Goal: Information Seeking & Learning: Learn about a topic

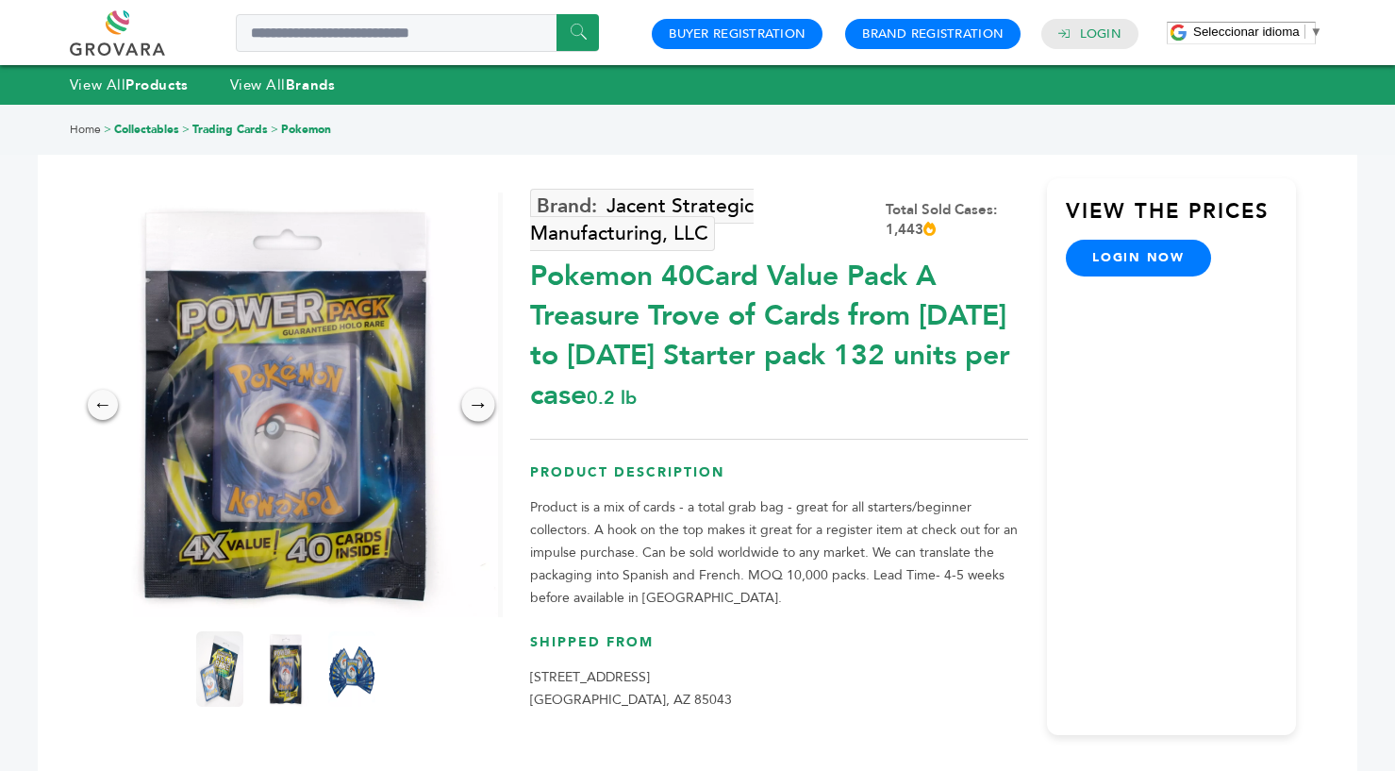
click at [478, 406] on div "→" at bounding box center [477, 404] width 33 height 33
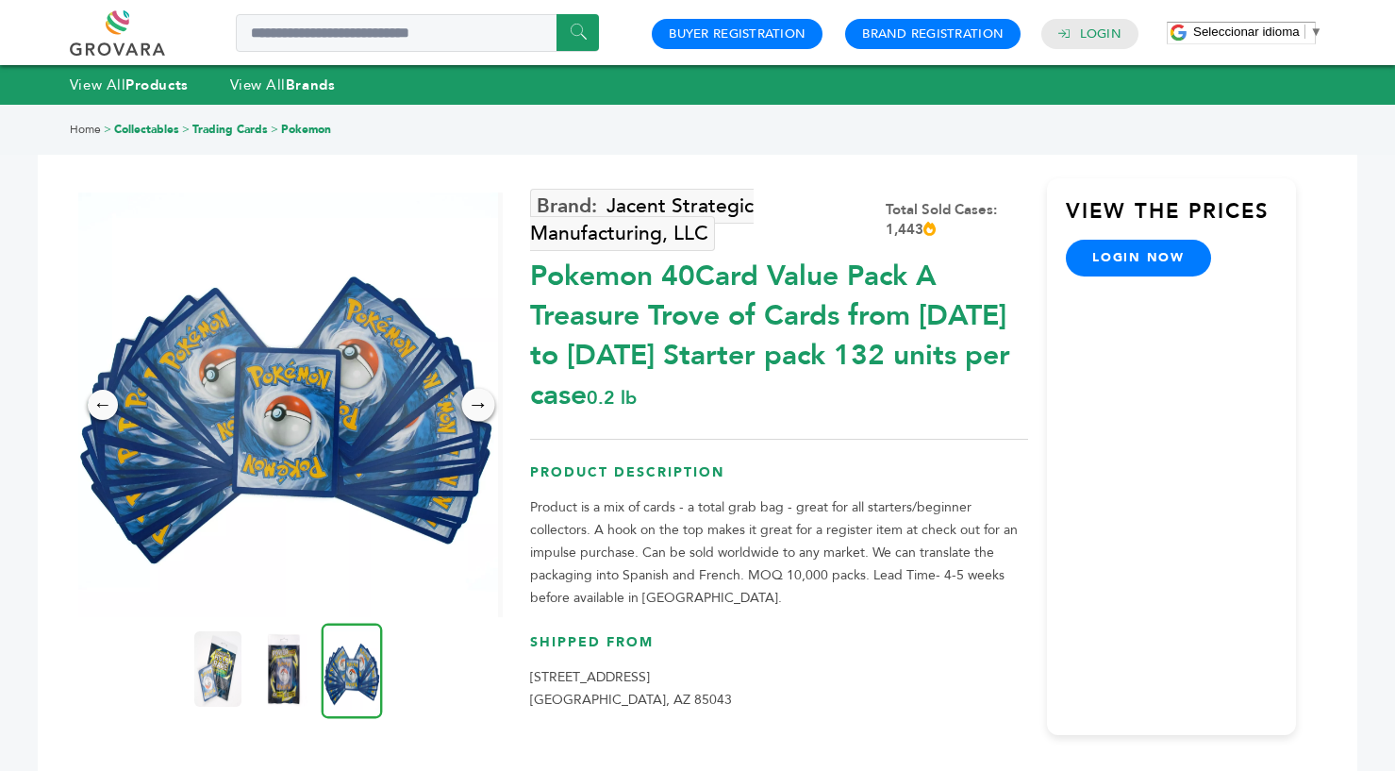
click at [478, 406] on div "→" at bounding box center [477, 404] width 33 height 33
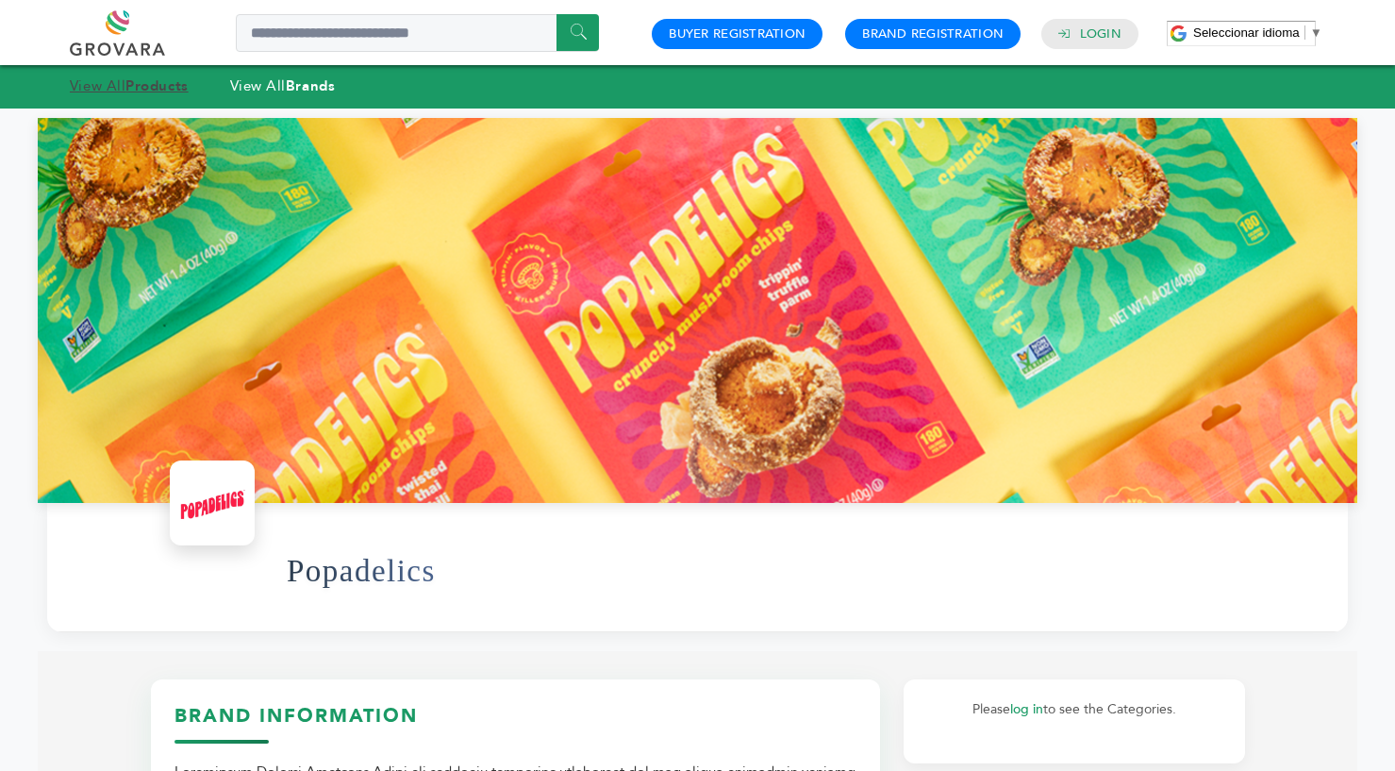
click at [152, 91] on strong "Products" at bounding box center [156, 85] width 62 height 19
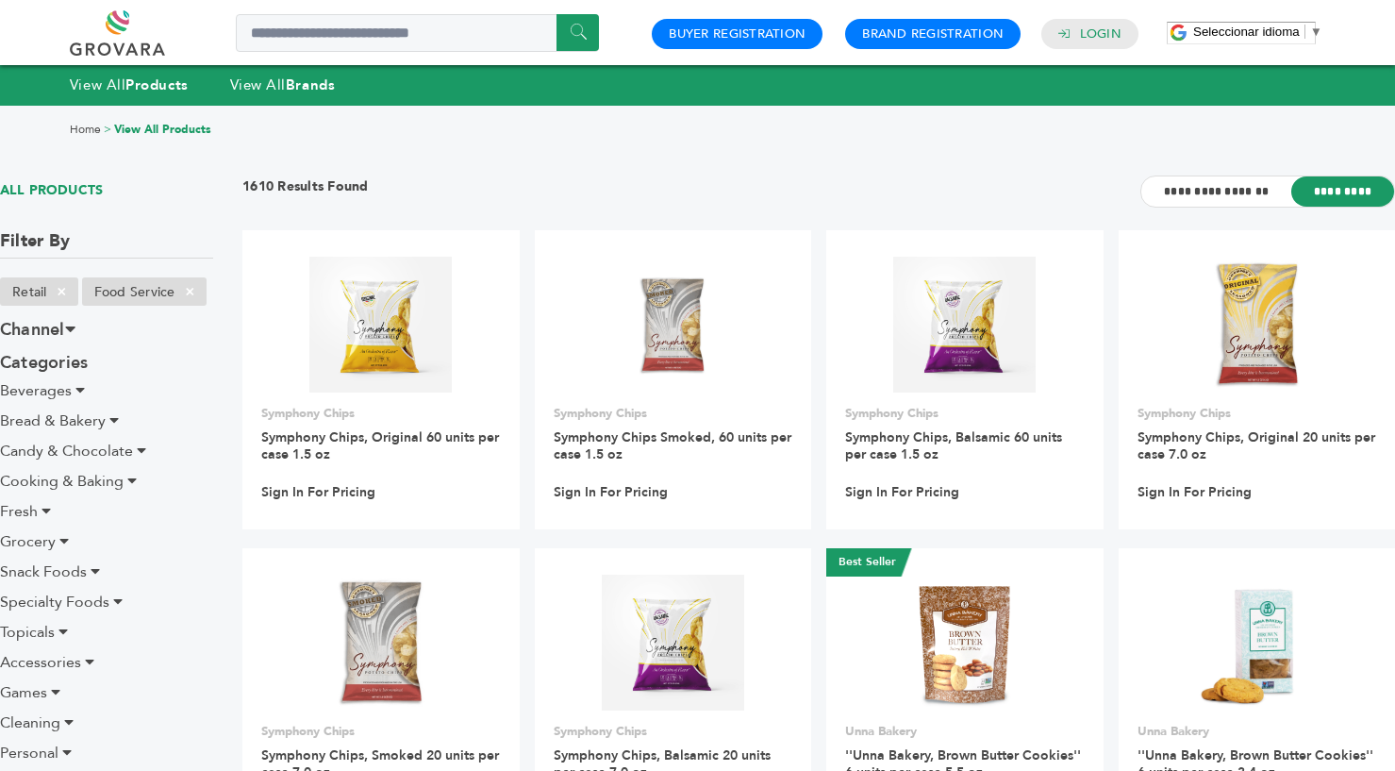
click at [259, 83] on link "View All Brands" at bounding box center [283, 84] width 106 height 19
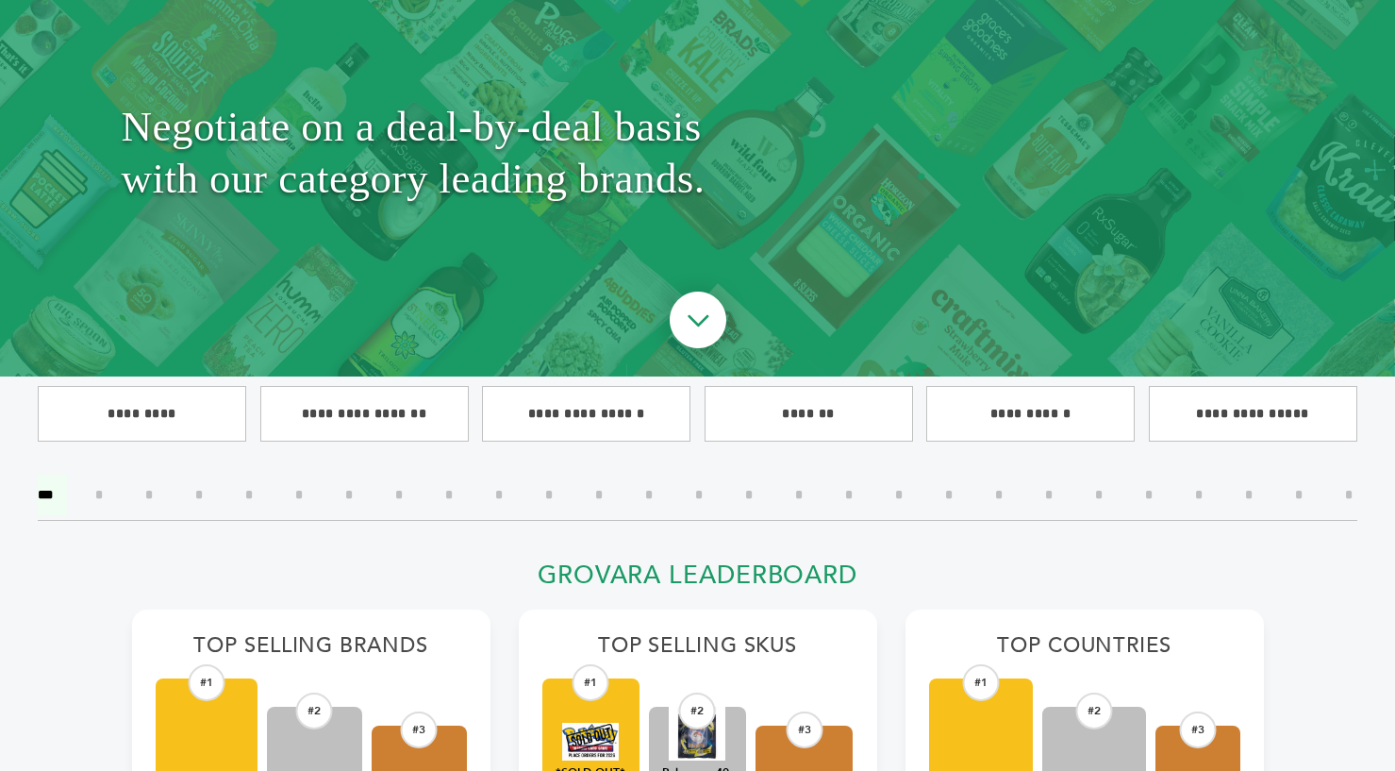
scroll to position [207, 0]
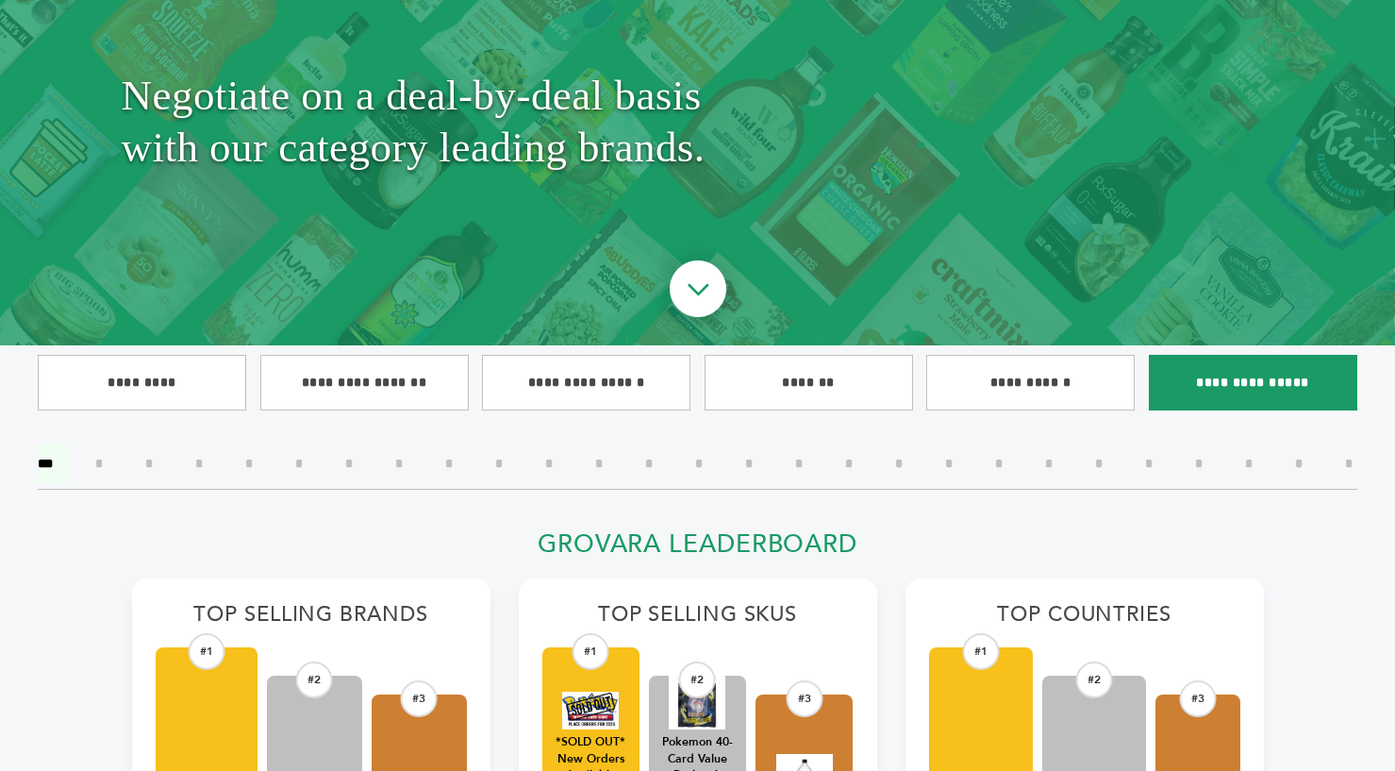
click at [1255, 389] on input"] "**********" at bounding box center [1253, 383] width 208 height 56
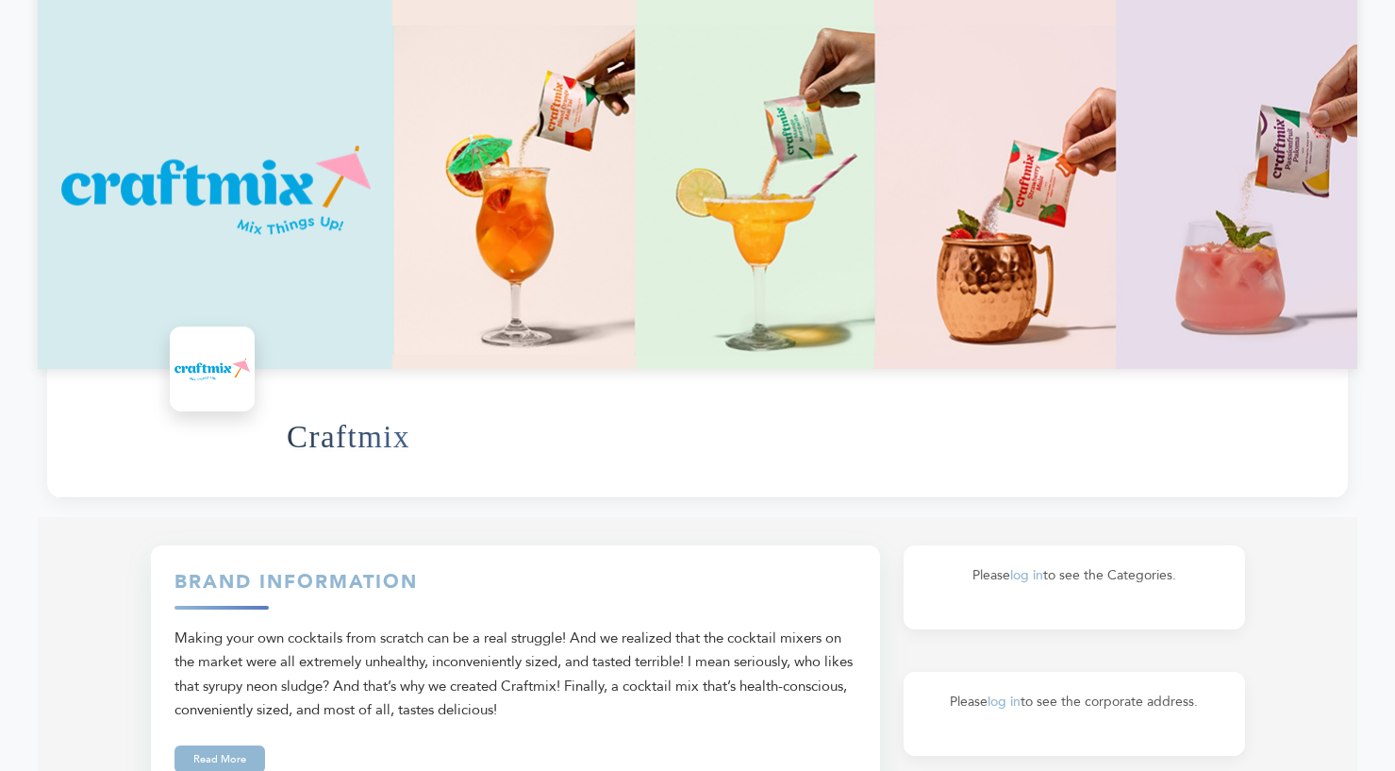
scroll to position [113, 0]
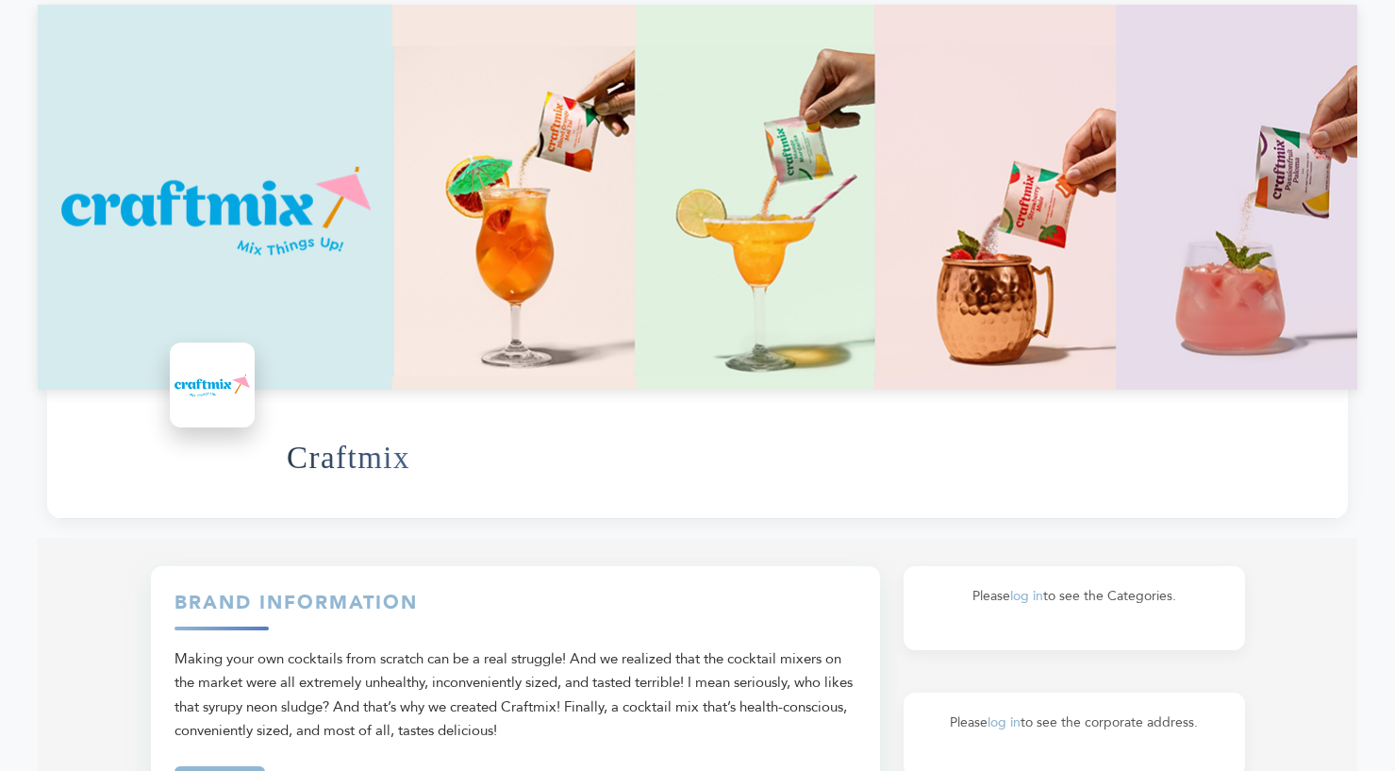
click at [201, 394] on img at bounding box center [211, 384] width 75 height 75
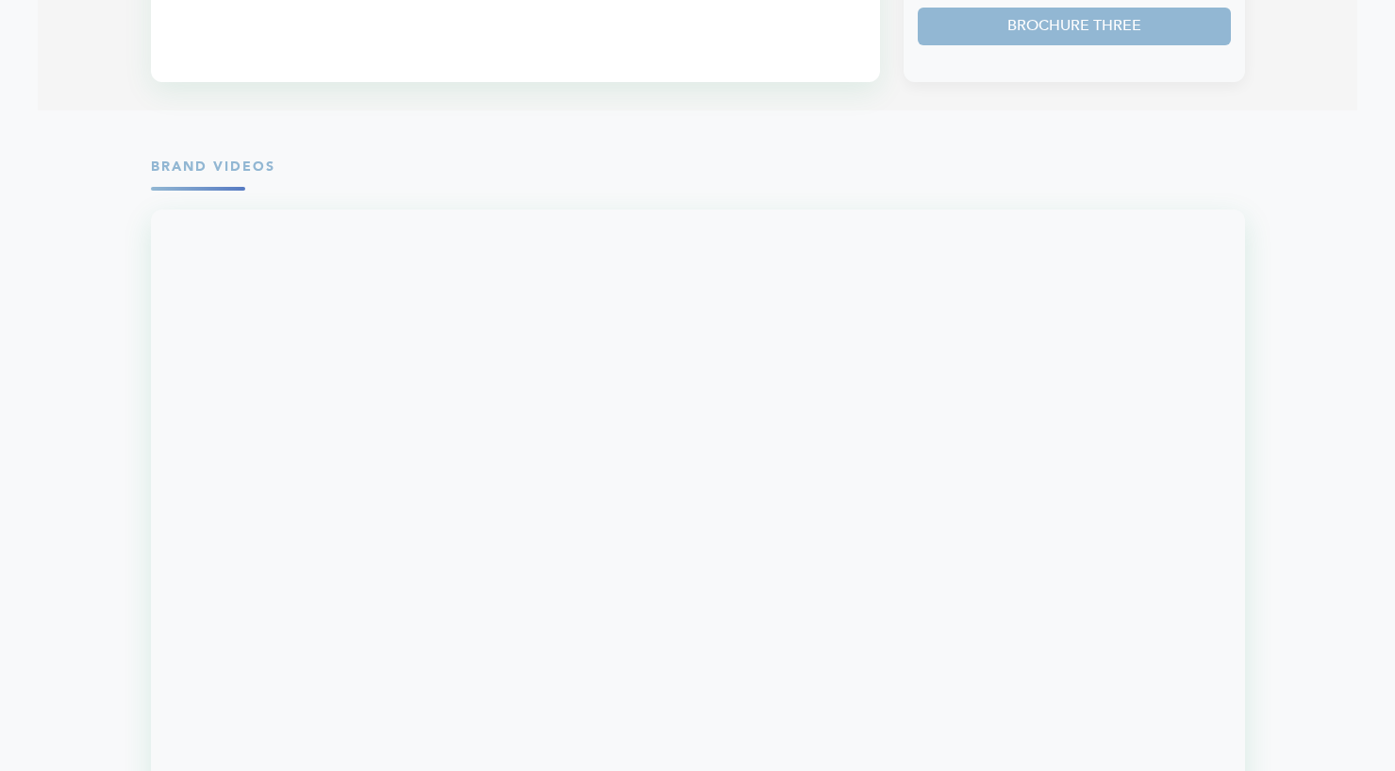
scroll to position [1613, 0]
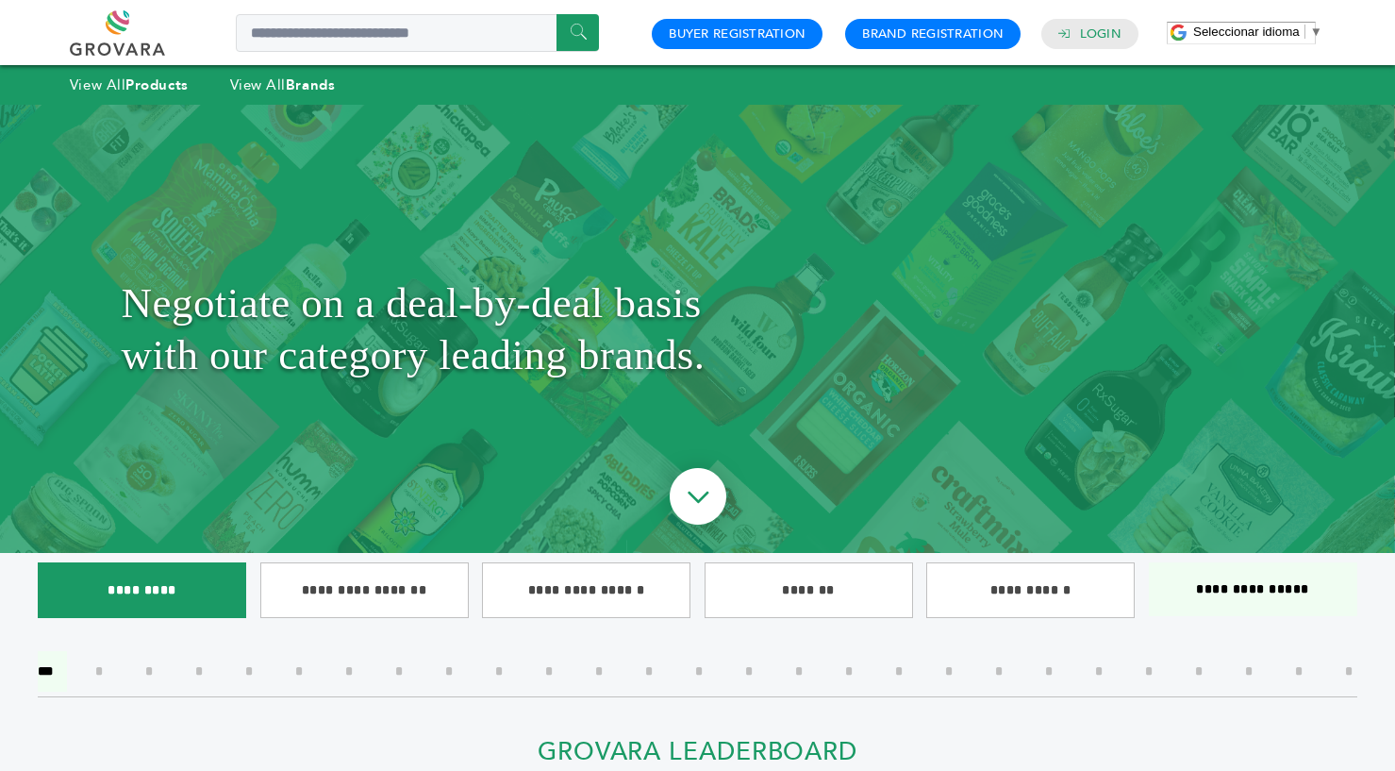
click at [169, 591] on input"] "*********" at bounding box center [142, 590] width 208 height 56
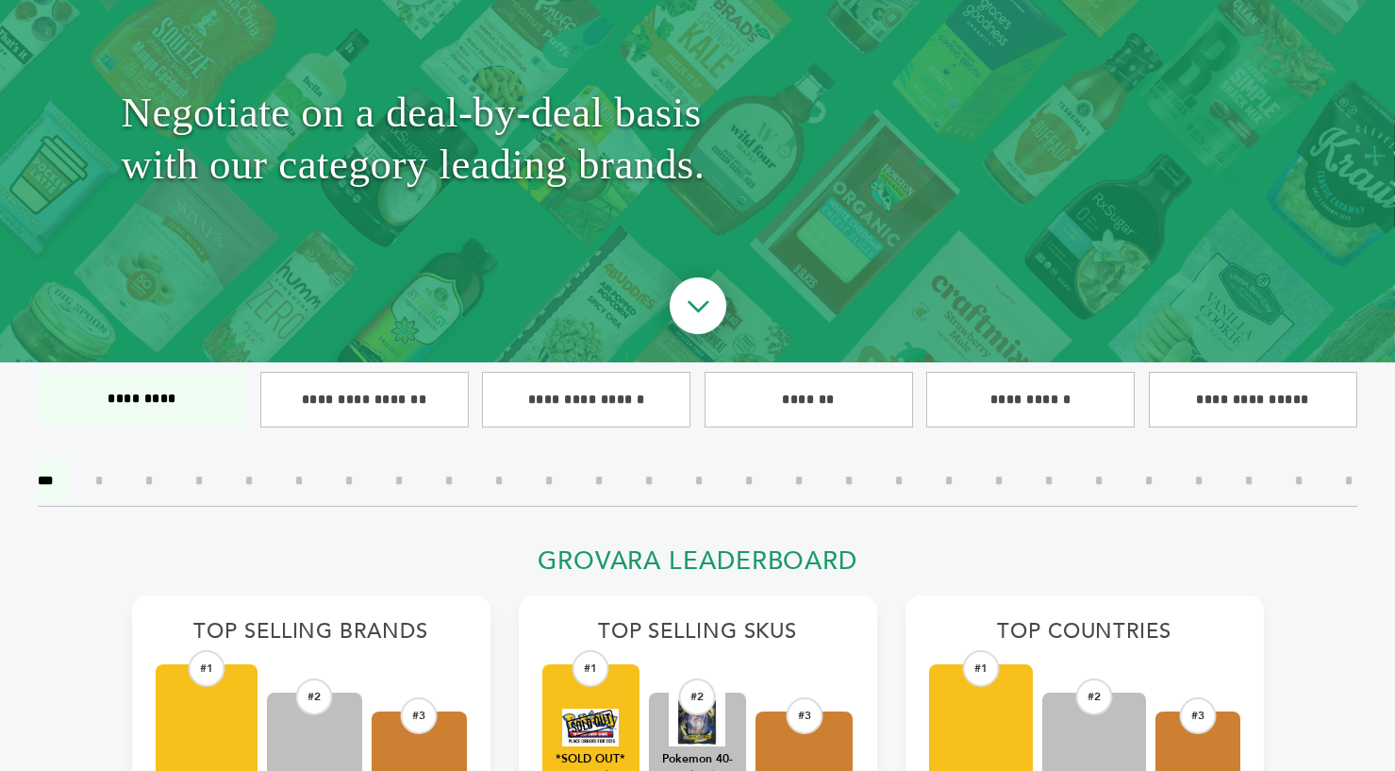
scroll to position [192, 0]
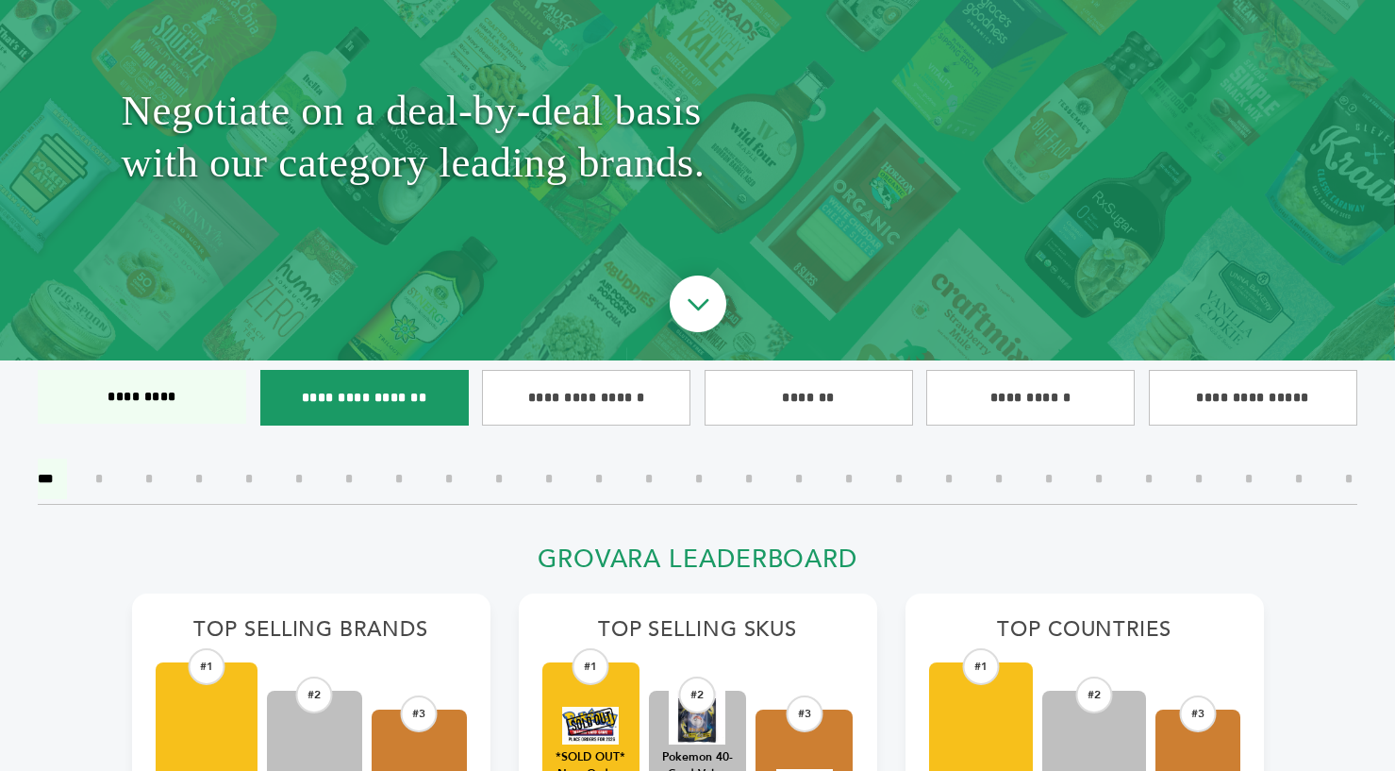
click at [410, 405] on input"] "**********" at bounding box center [364, 398] width 208 height 56
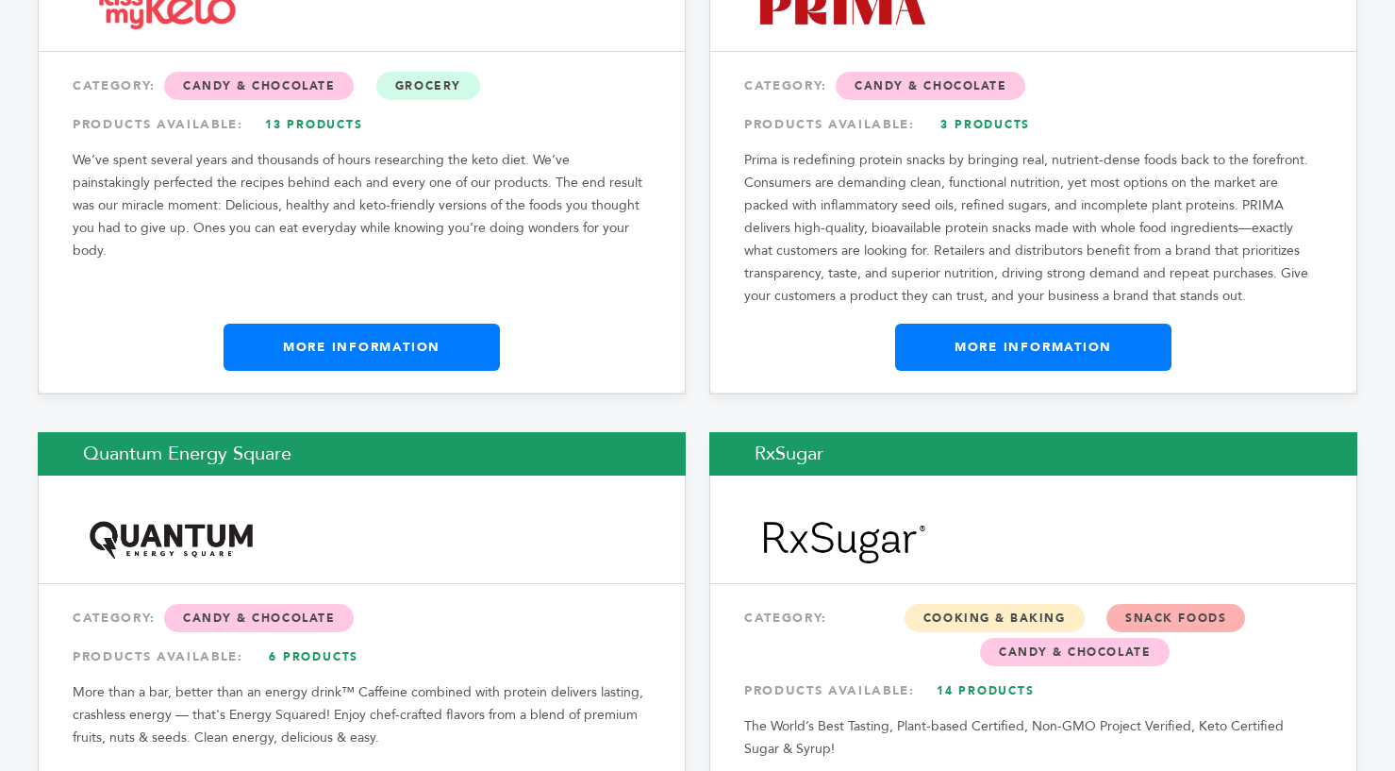
scroll to position [2167, 0]
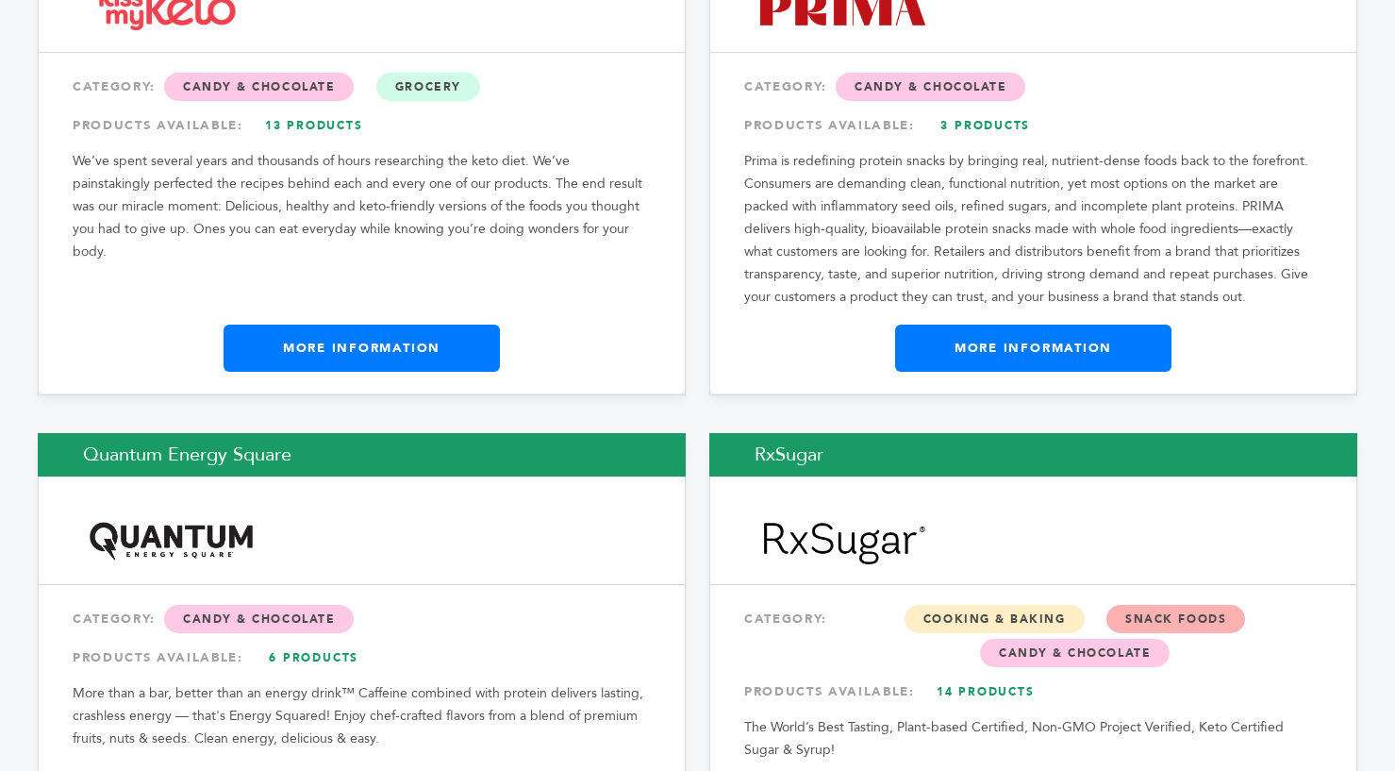
click at [162, 516] on img at bounding box center [171, 540] width 174 height 48
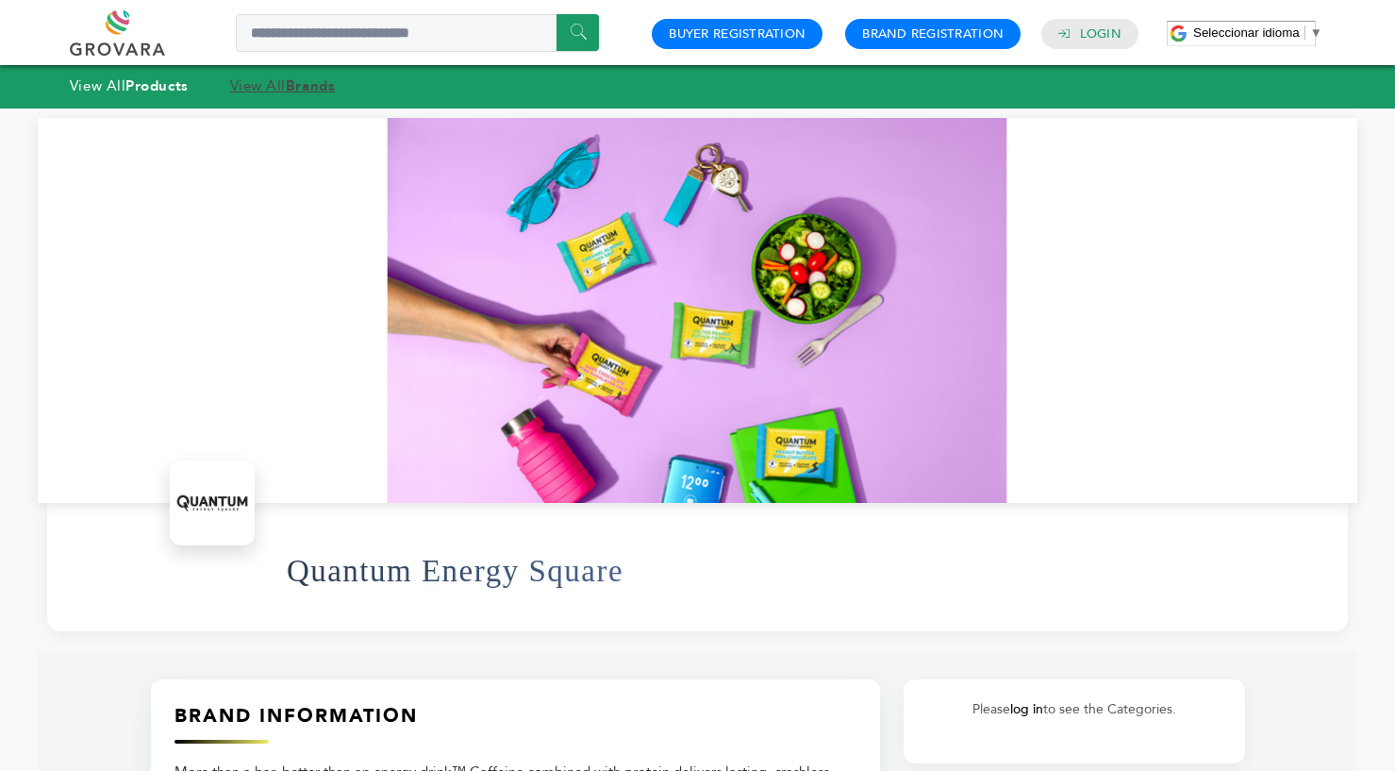
click at [283, 87] on link "View All Brands" at bounding box center [283, 85] width 106 height 19
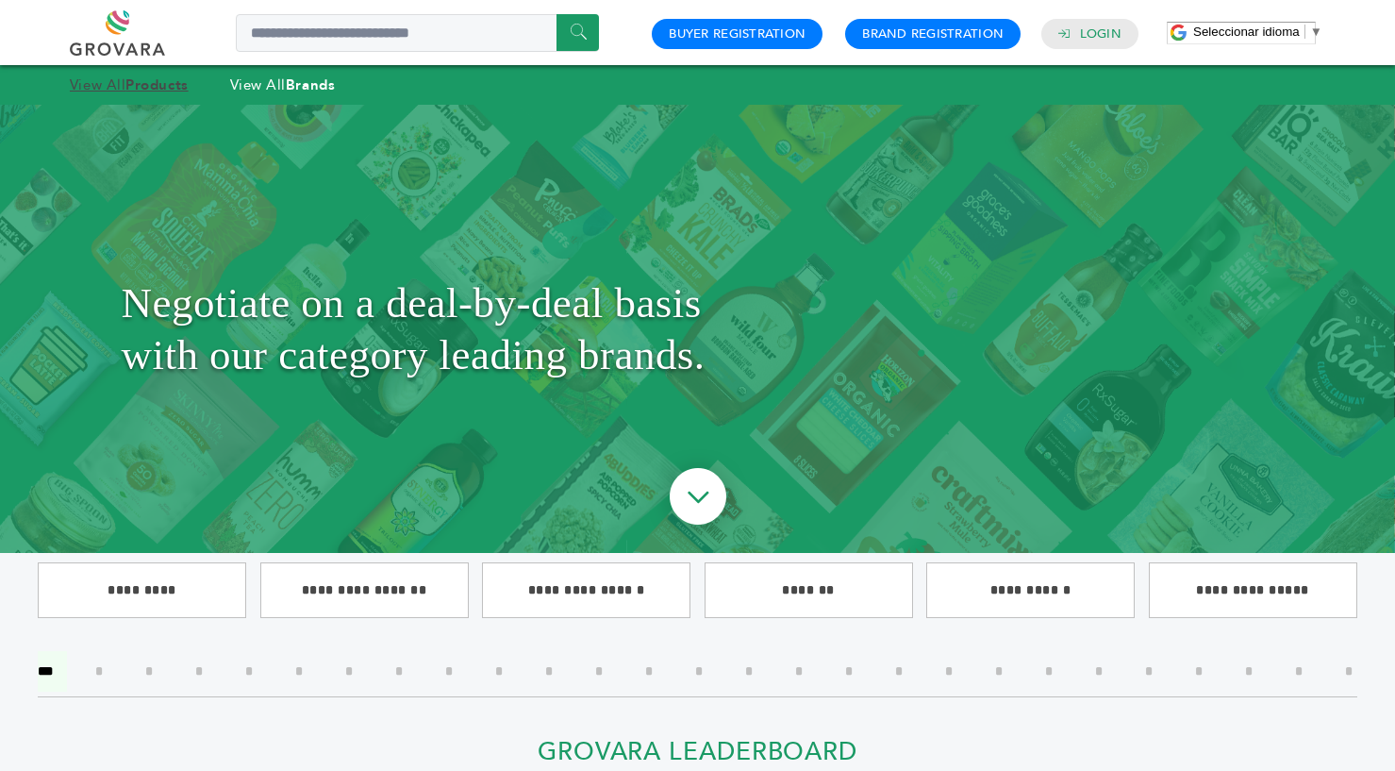
click at [158, 82] on strong "Products" at bounding box center [156, 84] width 62 height 19
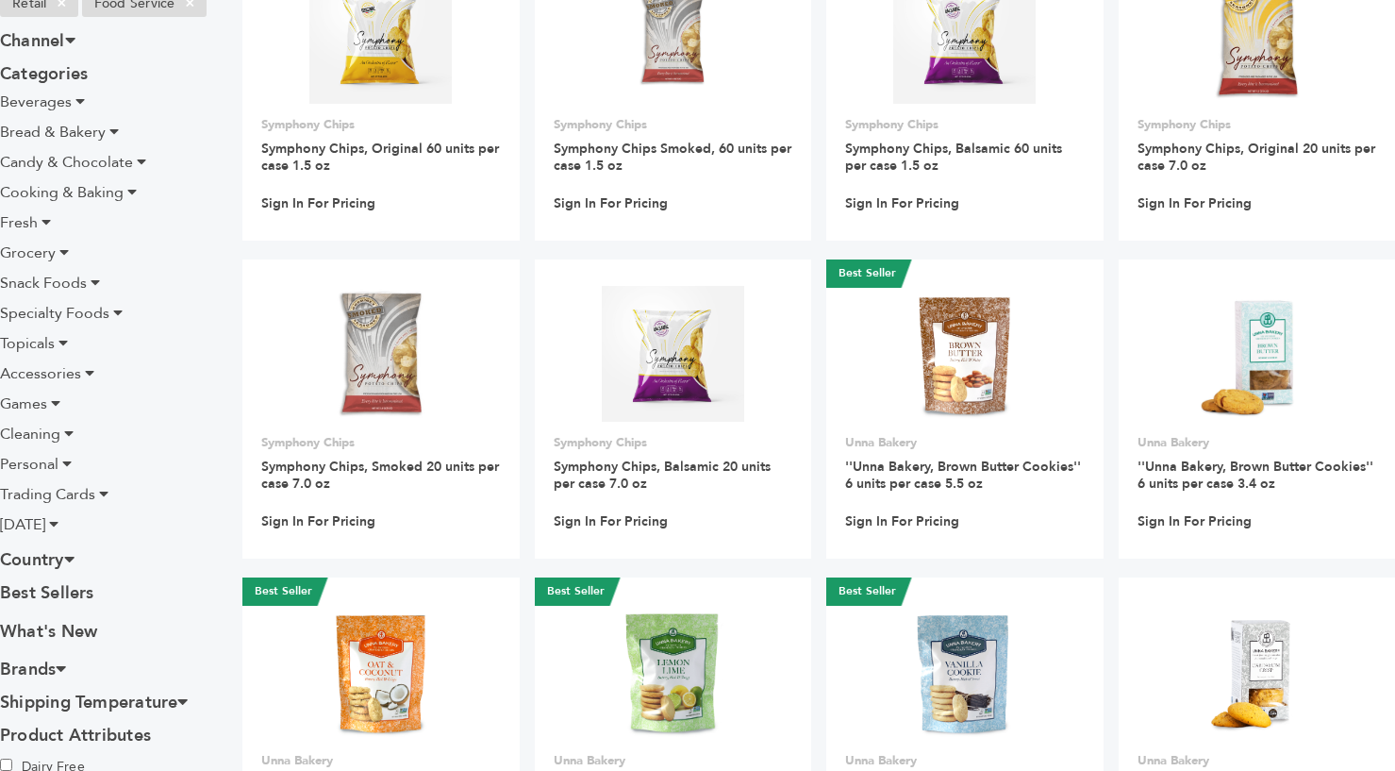
scroll to position [288, 0]
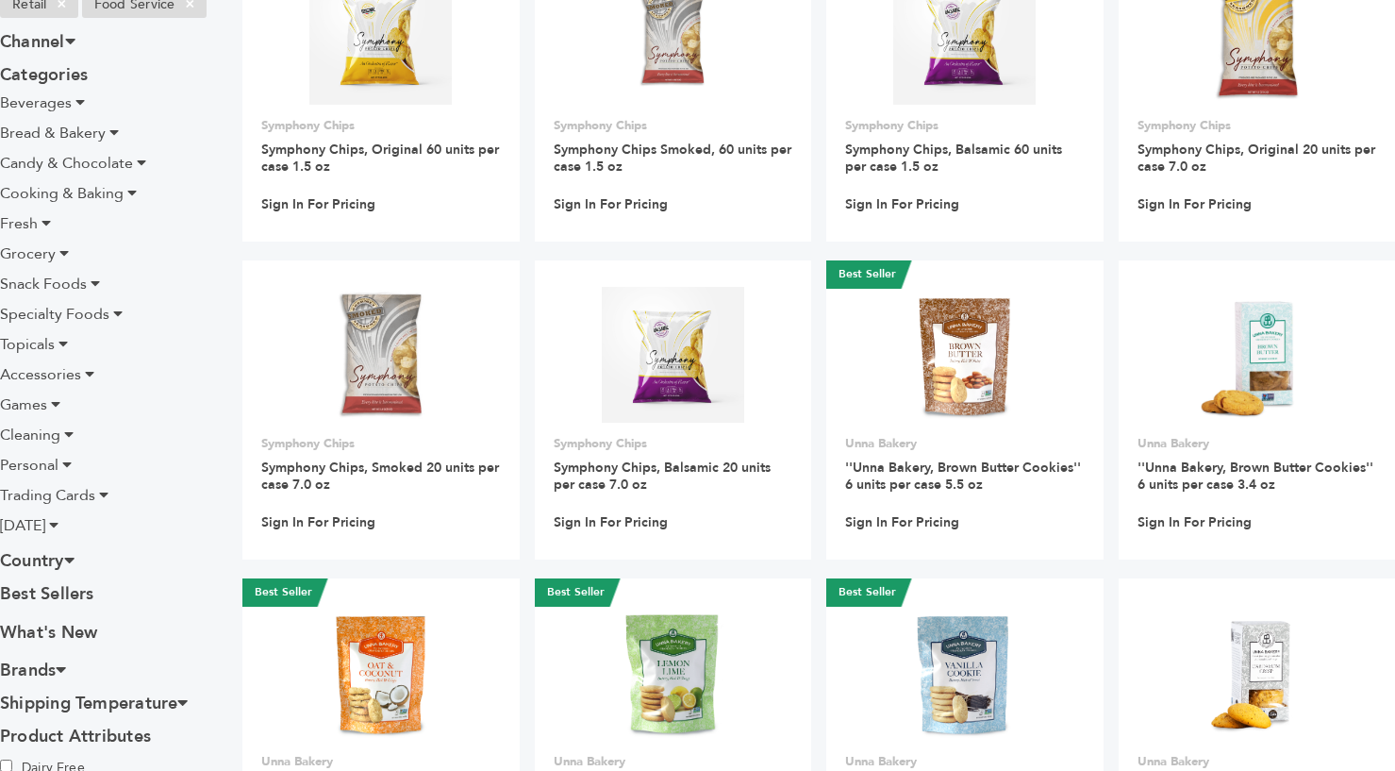
click at [38, 401] on span "Games" at bounding box center [23, 404] width 47 height 21
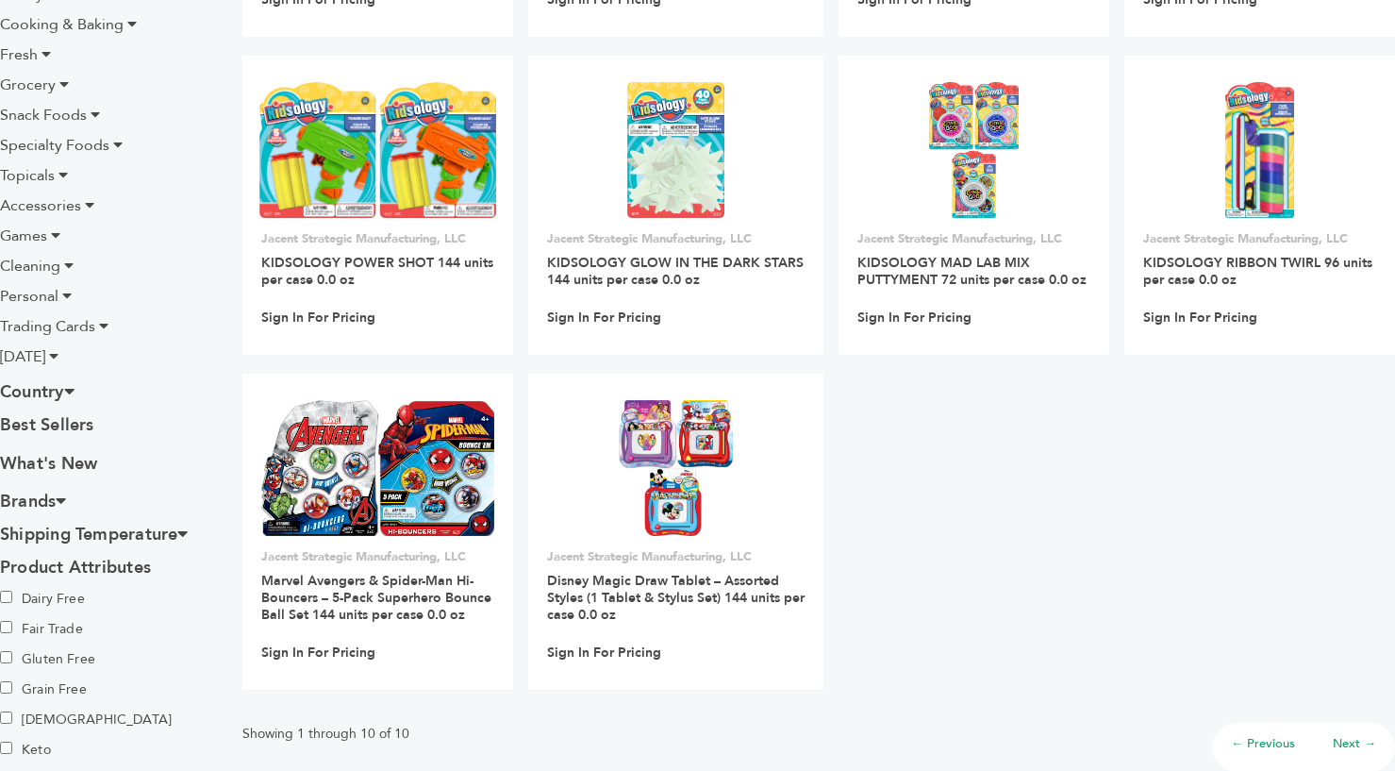
scroll to position [495, 0]
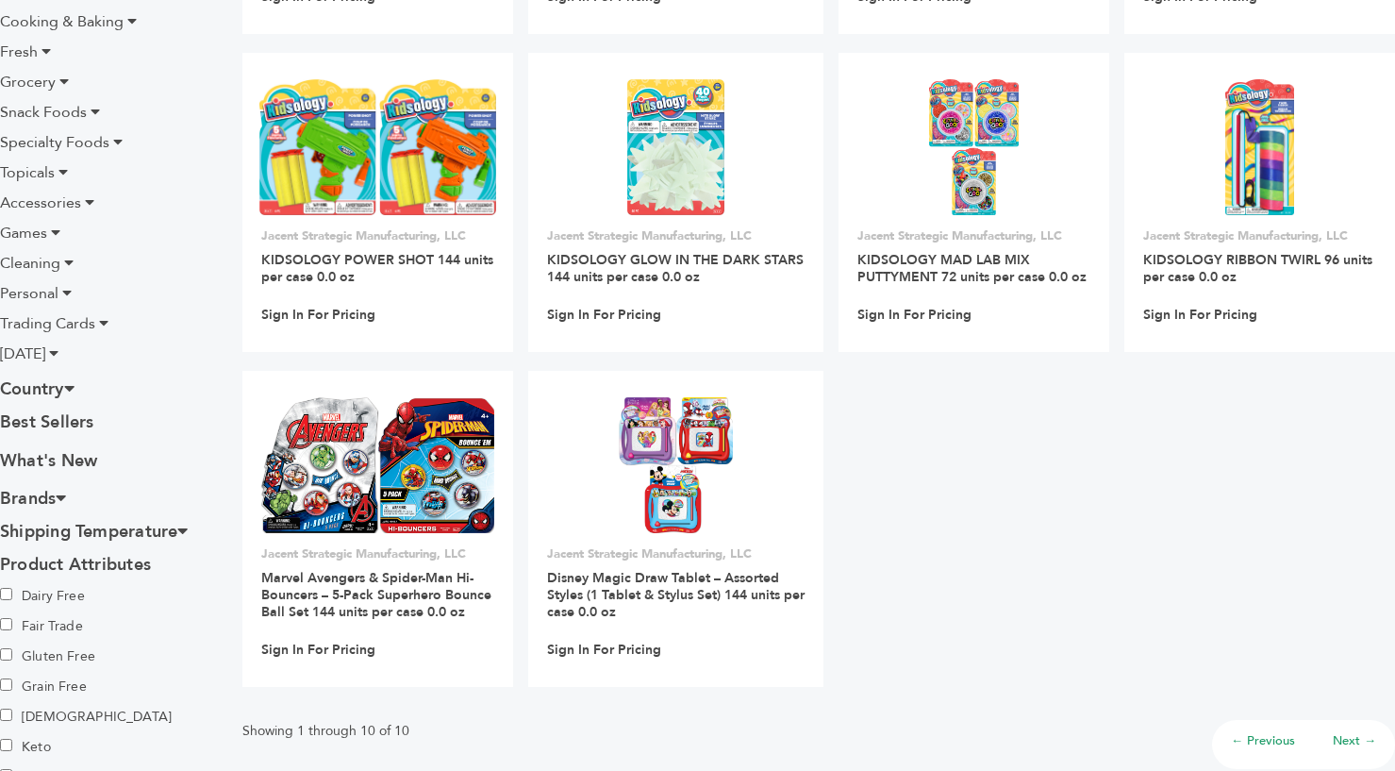
click at [58, 500] on h3 "Brands" at bounding box center [106, 498] width 213 height 33
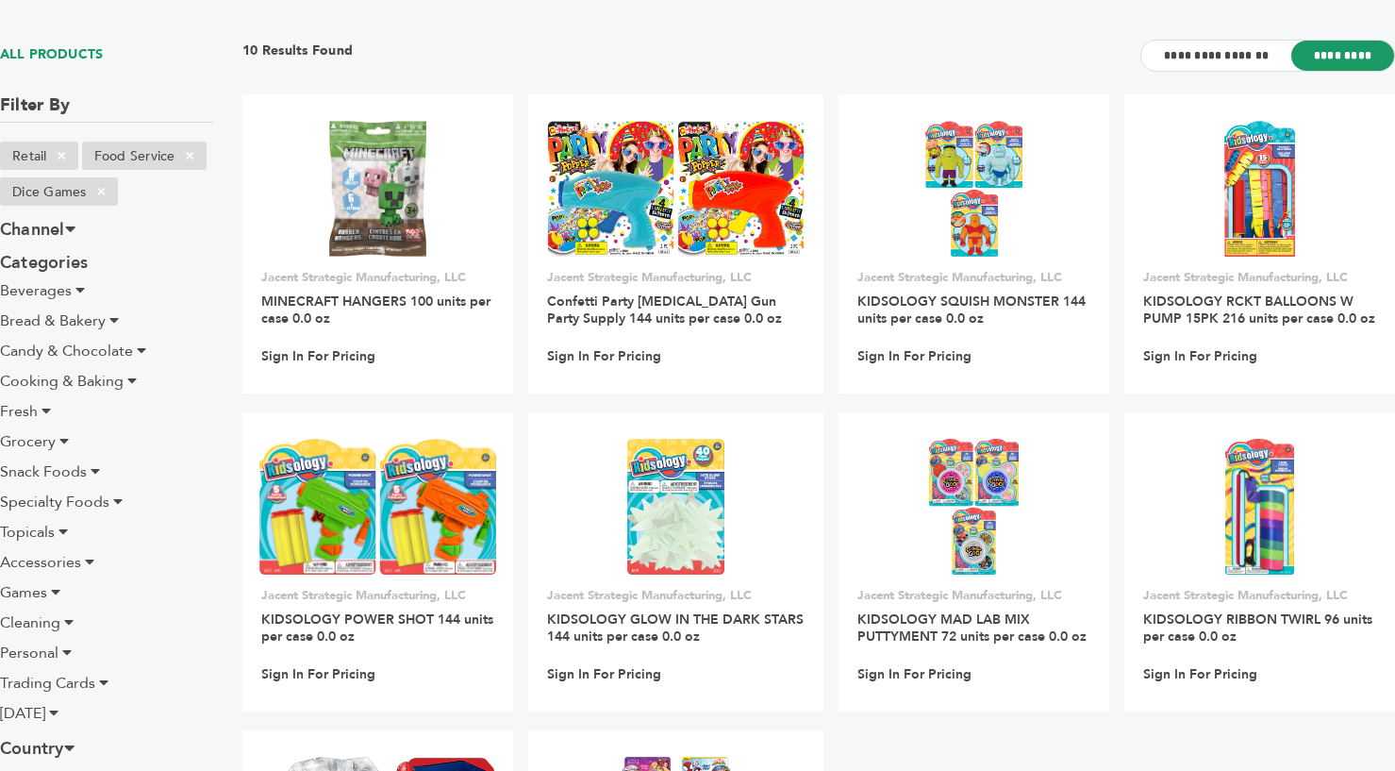
scroll to position [133, 0]
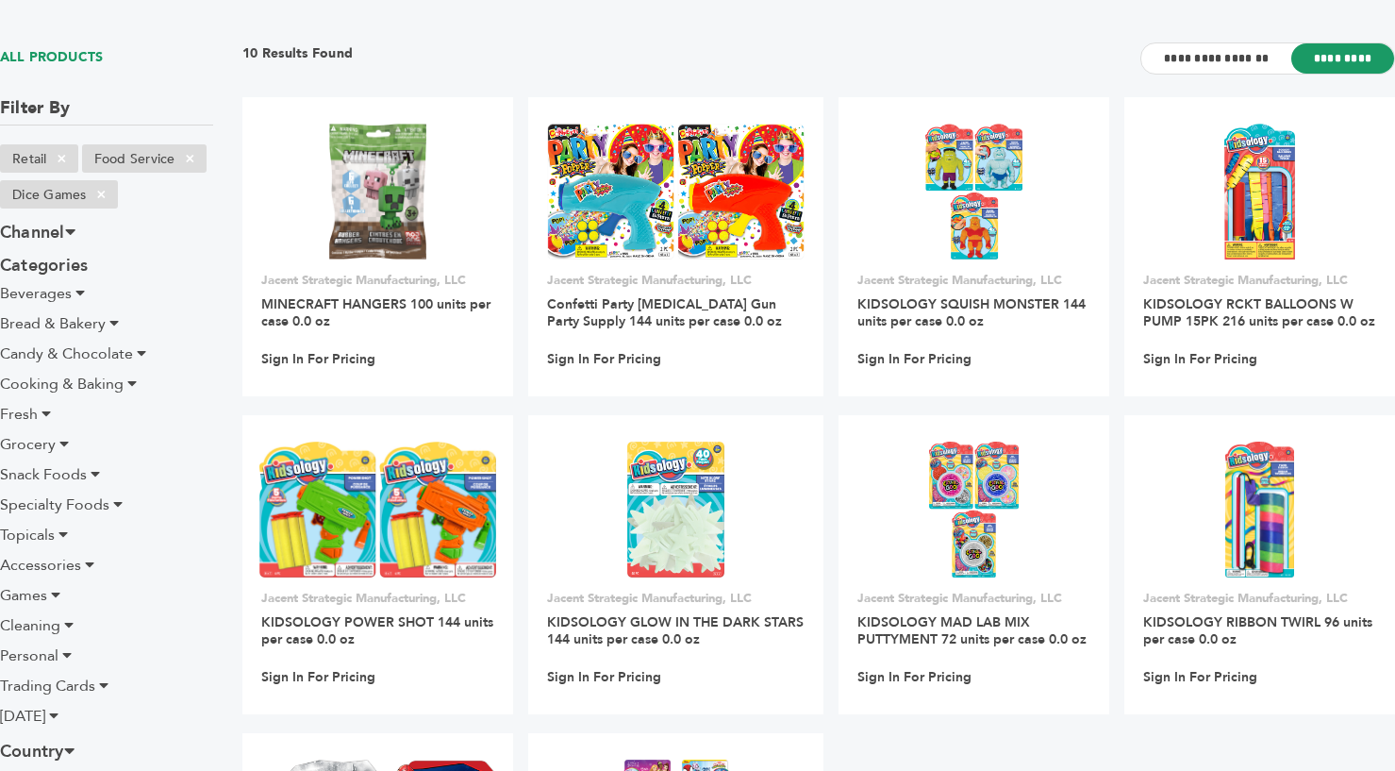
click at [59, 439] on icon at bounding box center [63, 443] width 9 height 15
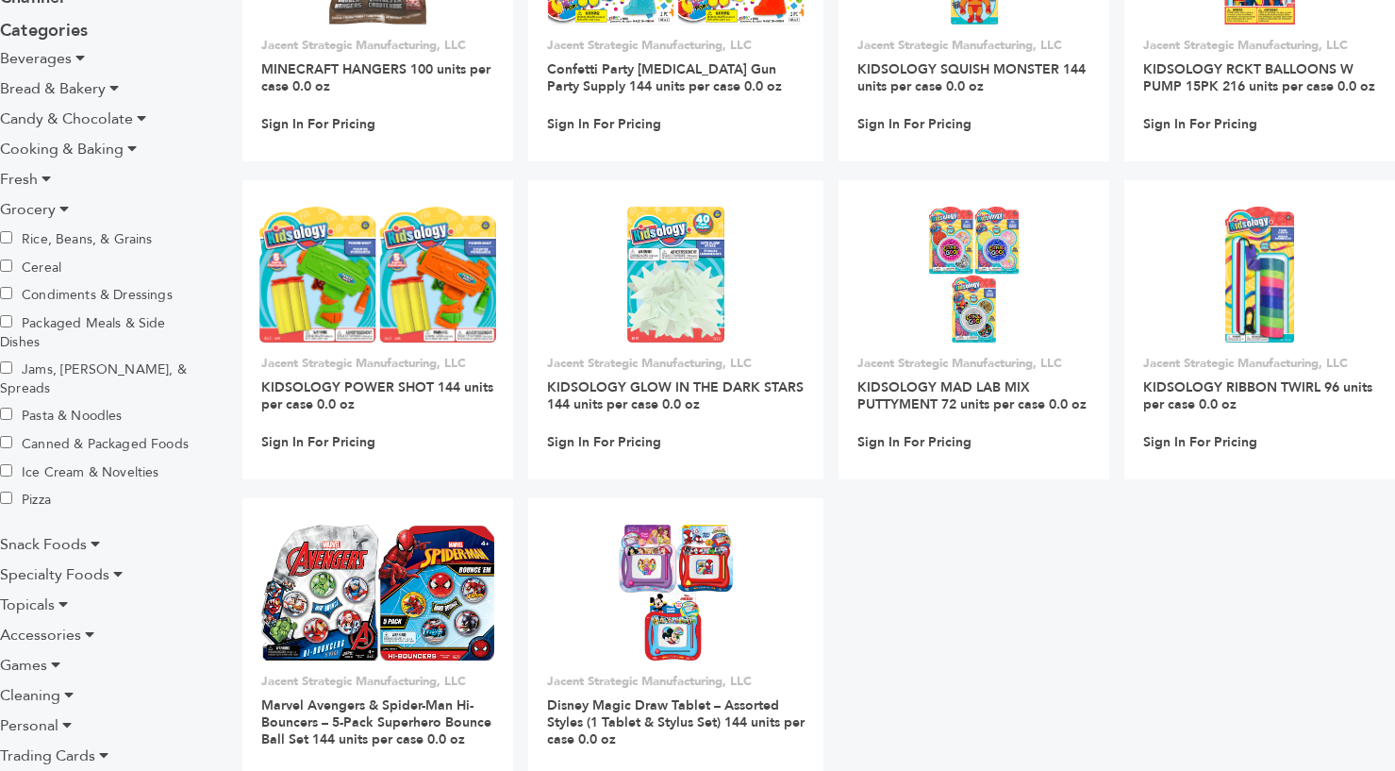
scroll to position [377, 0]
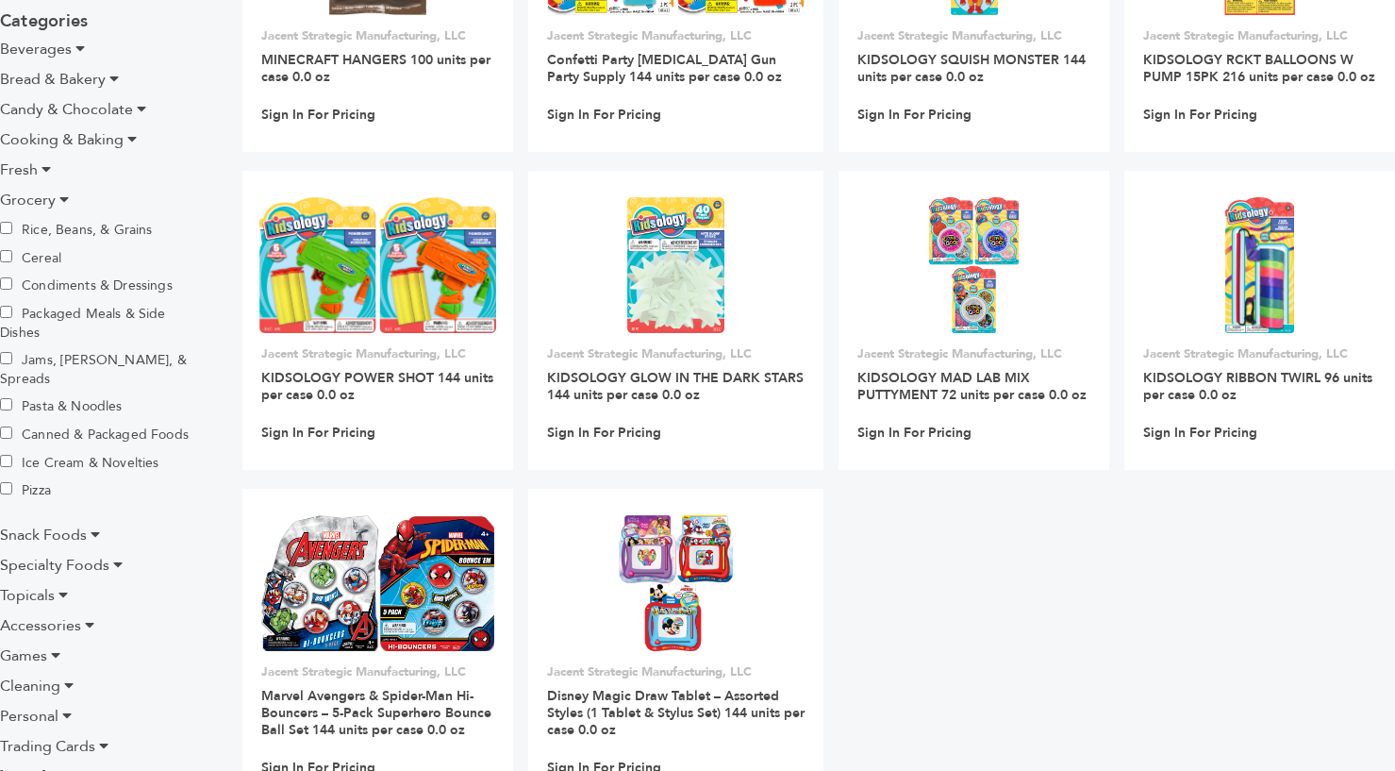
click at [88, 523] on li "Snack Foods" at bounding box center [106, 534] width 213 height 23
click at [97, 526] on icon at bounding box center [95, 533] width 9 height 15
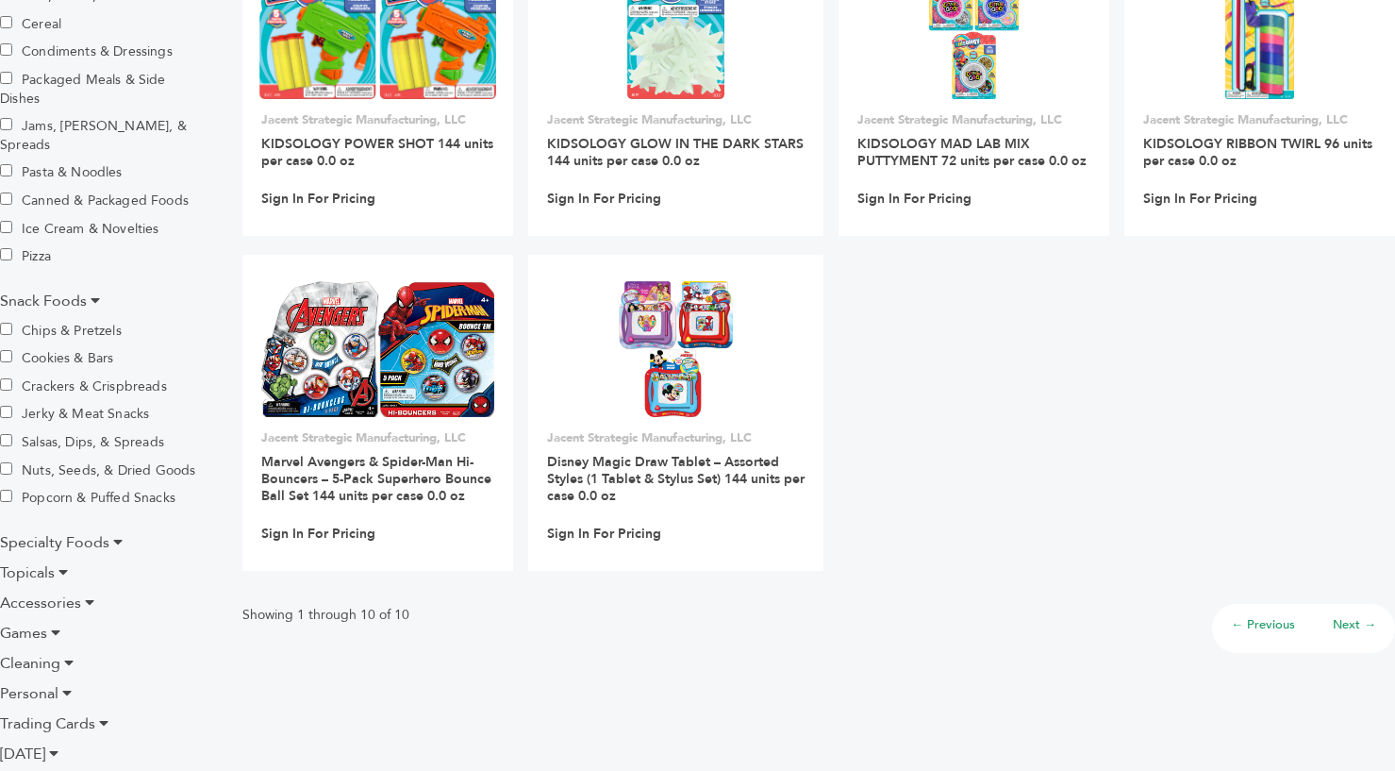
scroll to position [613, 0]
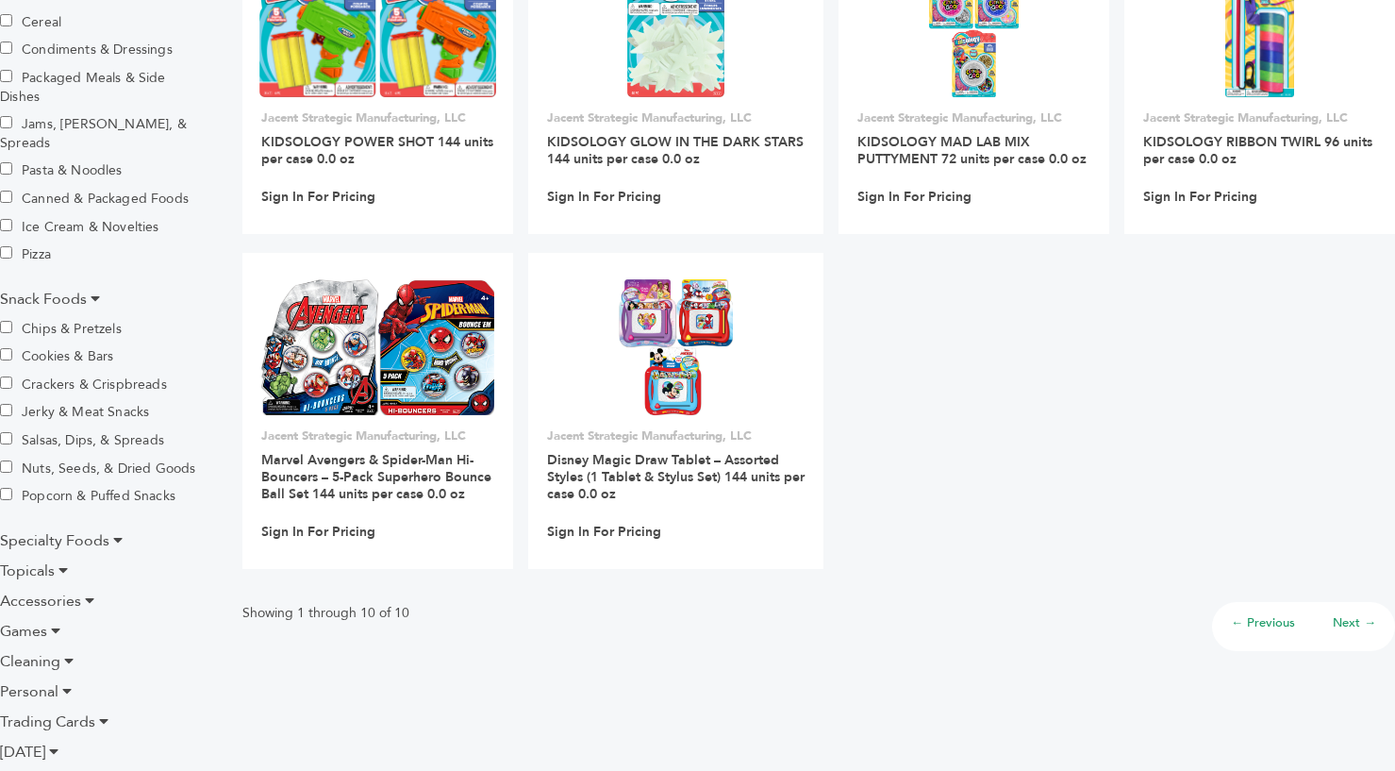
click at [113, 532] on icon at bounding box center [117, 539] width 9 height 15
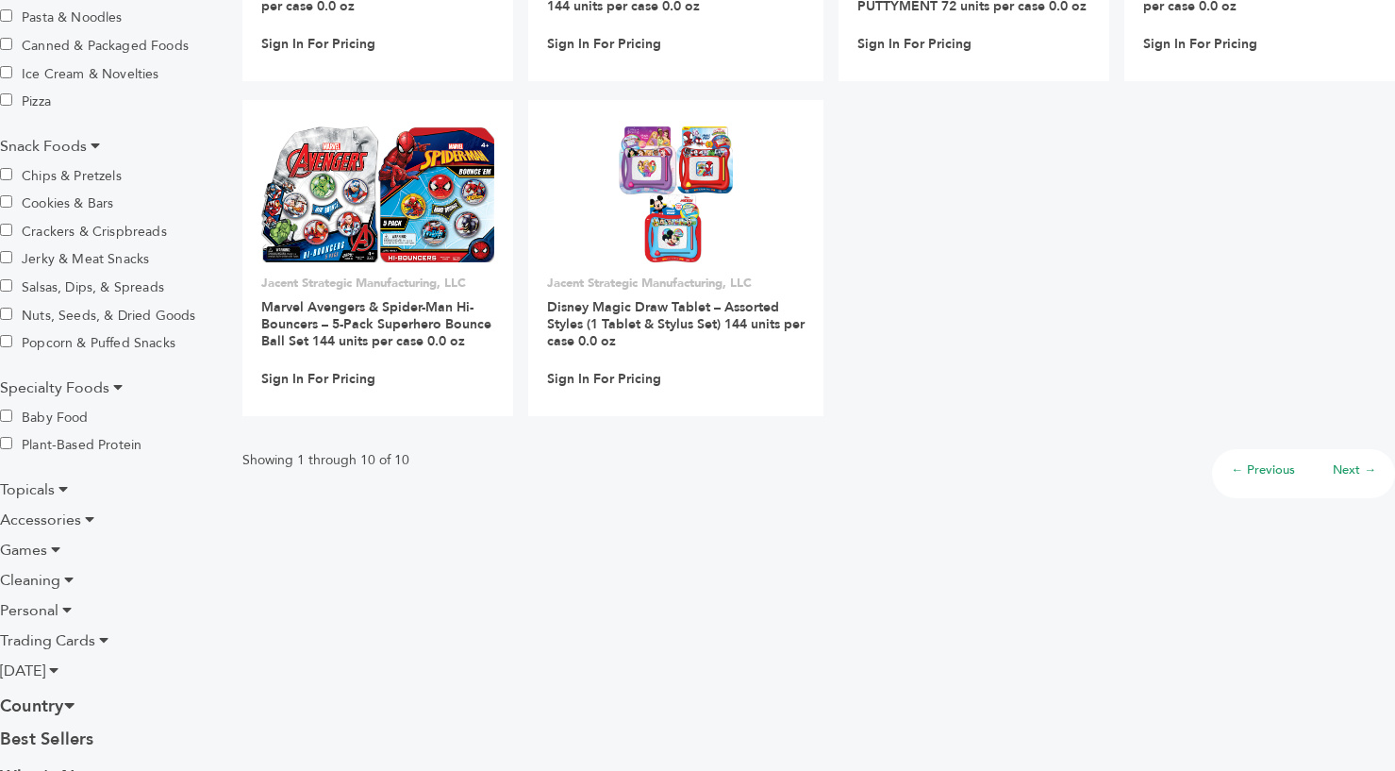
scroll to position [768, 0]
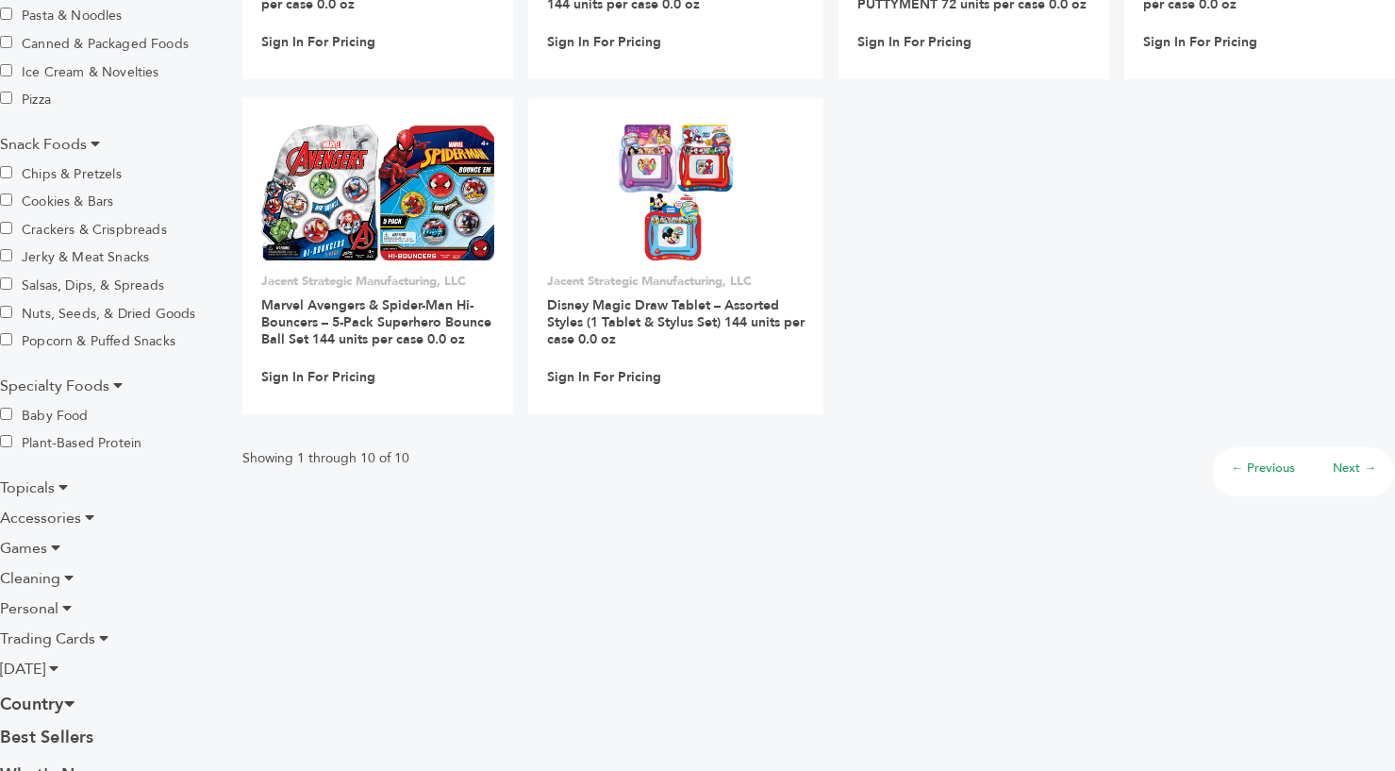
click at [75, 507] on span "Accessories" at bounding box center [40, 517] width 81 height 21
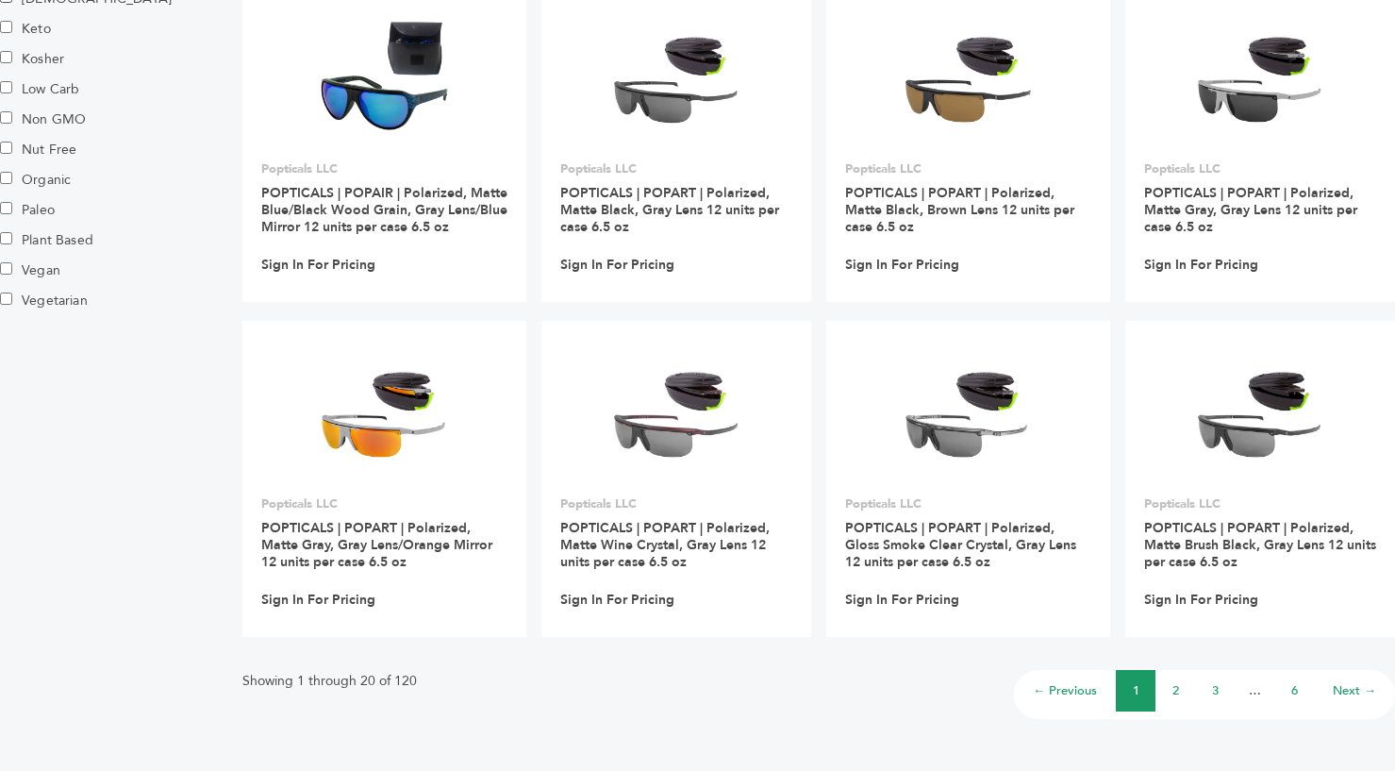
scroll to position [1252, 0]
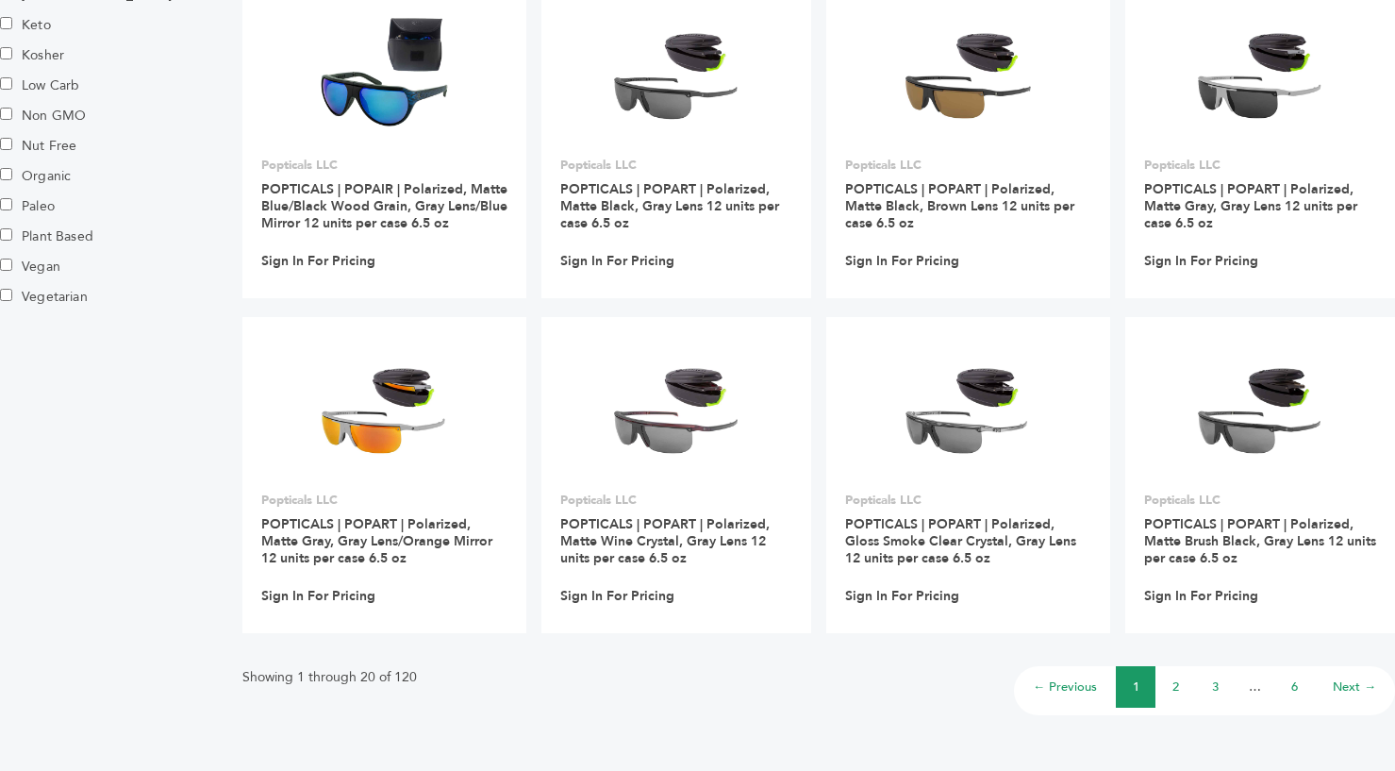
click at [1177, 684] on link "2" at bounding box center [1175, 686] width 7 height 17
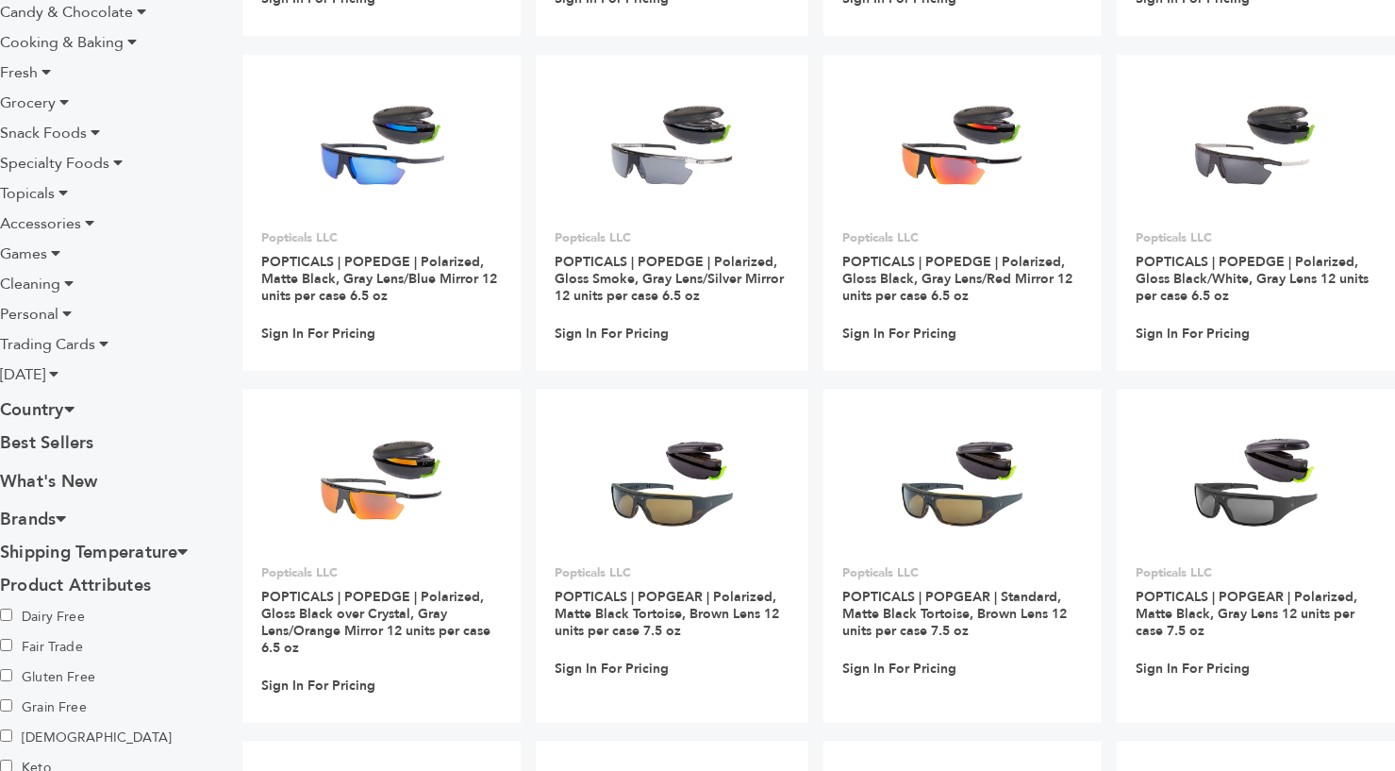
scroll to position [509, 0]
click at [60, 406] on h3 "Country" at bounding box center [106, 410] width 213 height 33
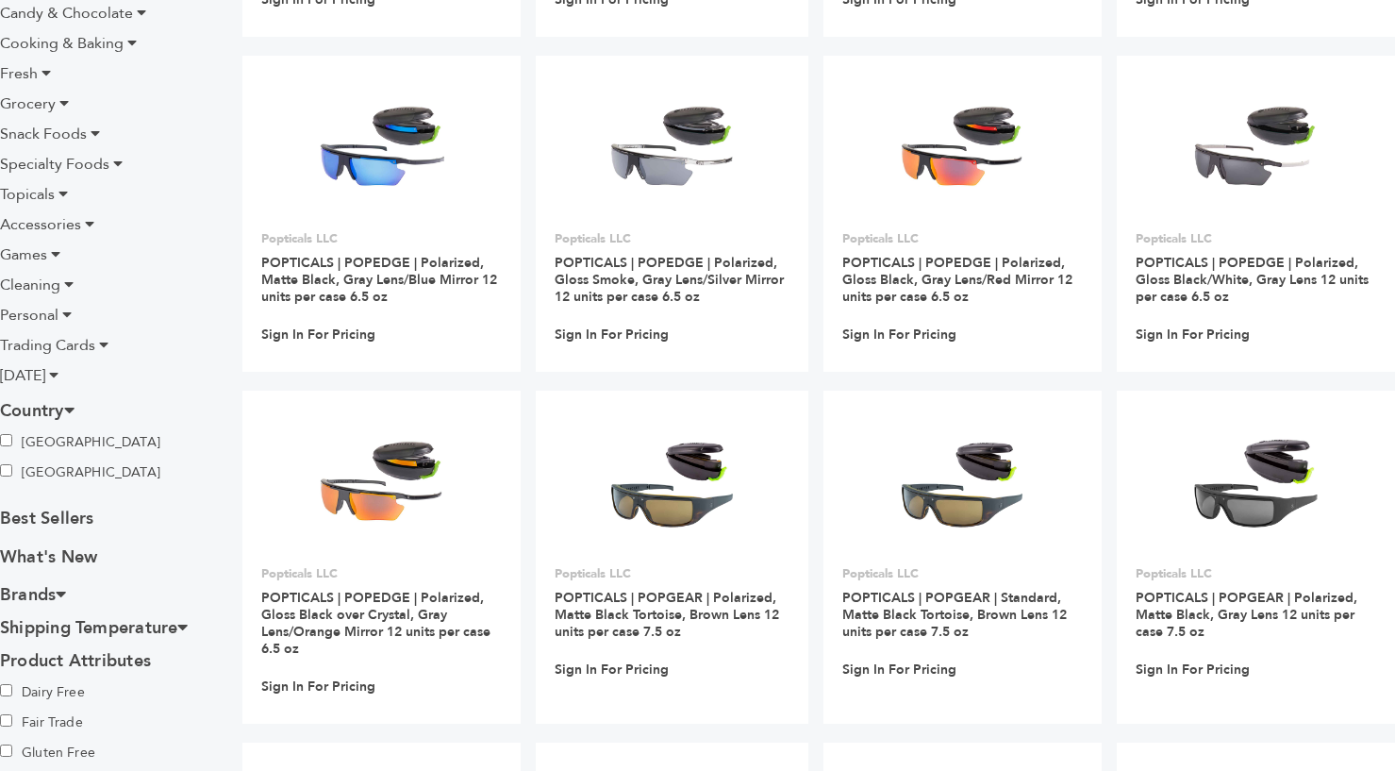
click at [60, 406] on h3 "Country" at bounding box center [106, 410] width 213 height 33
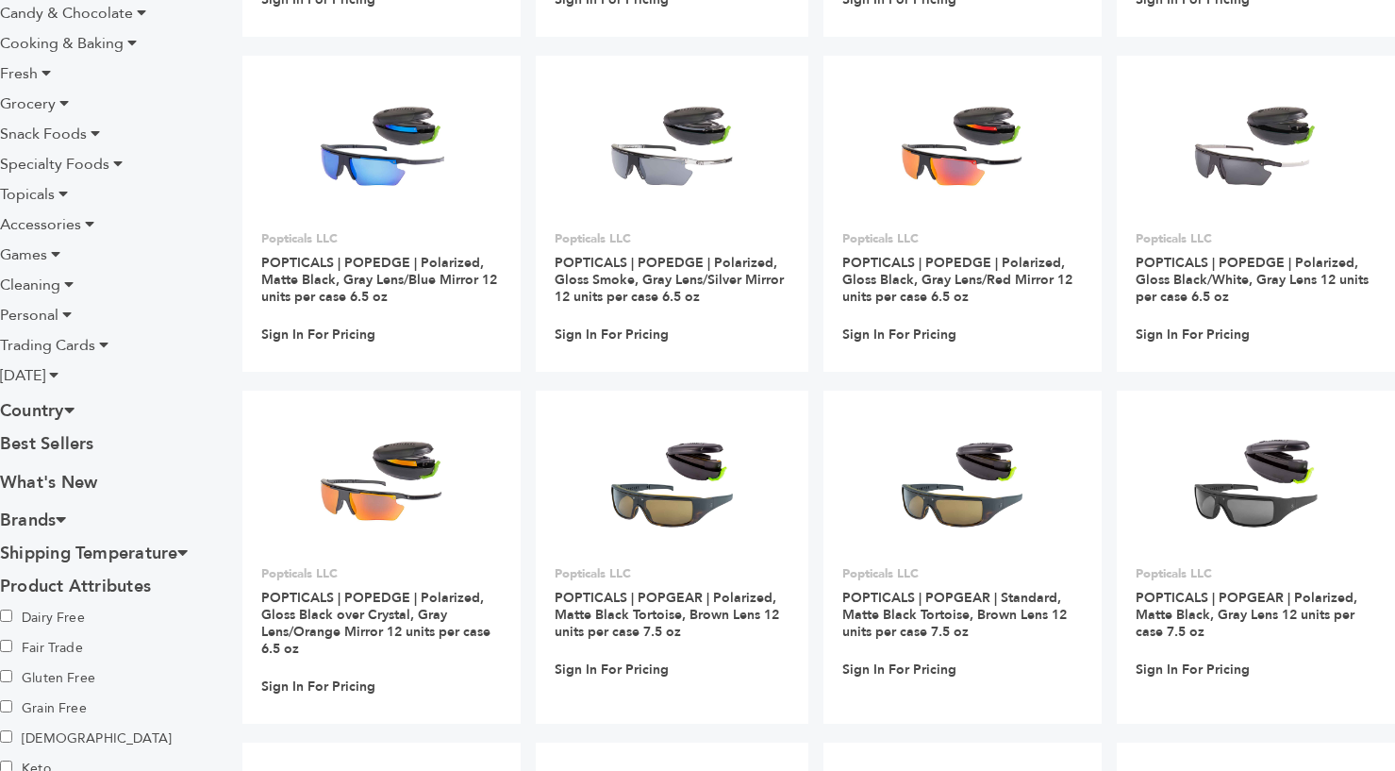
click at [103, 341] on icon at bounding box center [103, 344] width 9 height 15
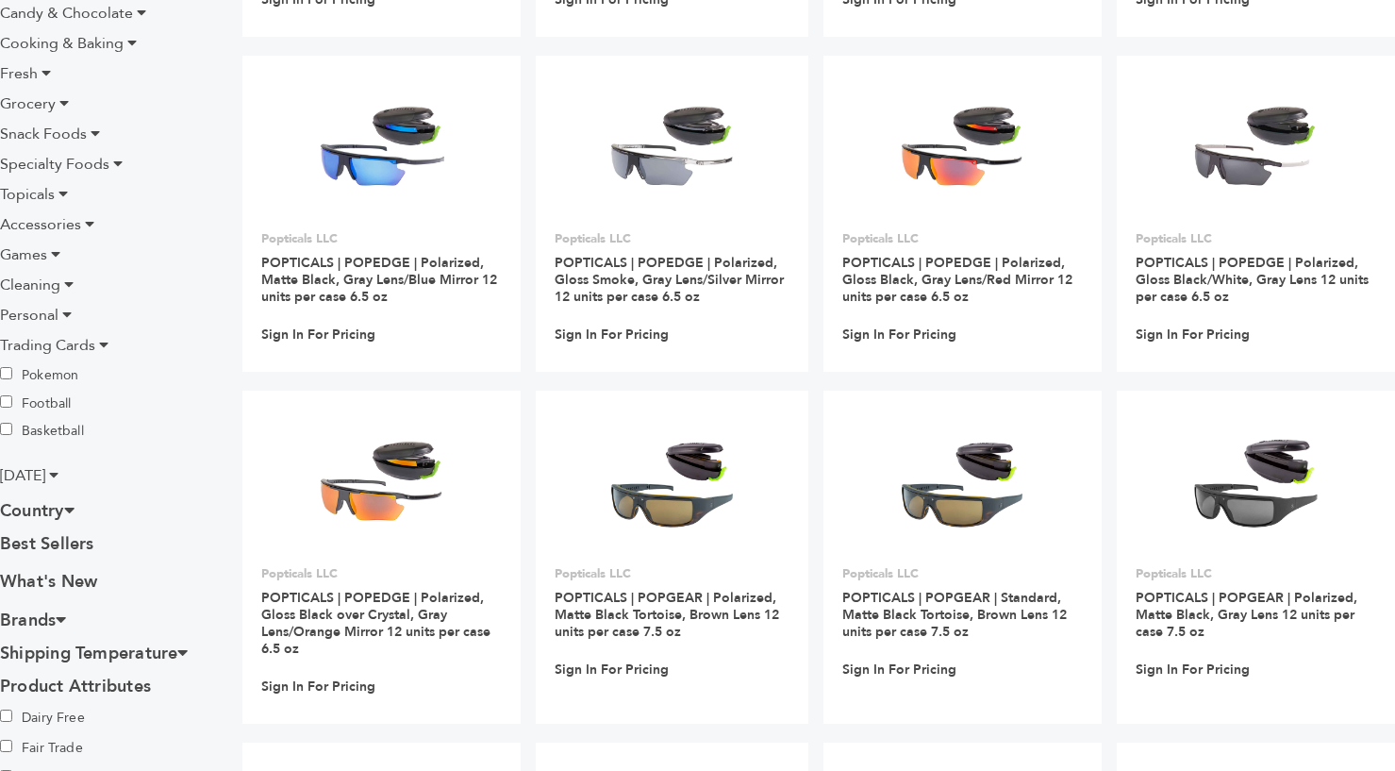
click at [50, 371] on label "Pokemon" at bounding box center [66, 374] width 132 height 21
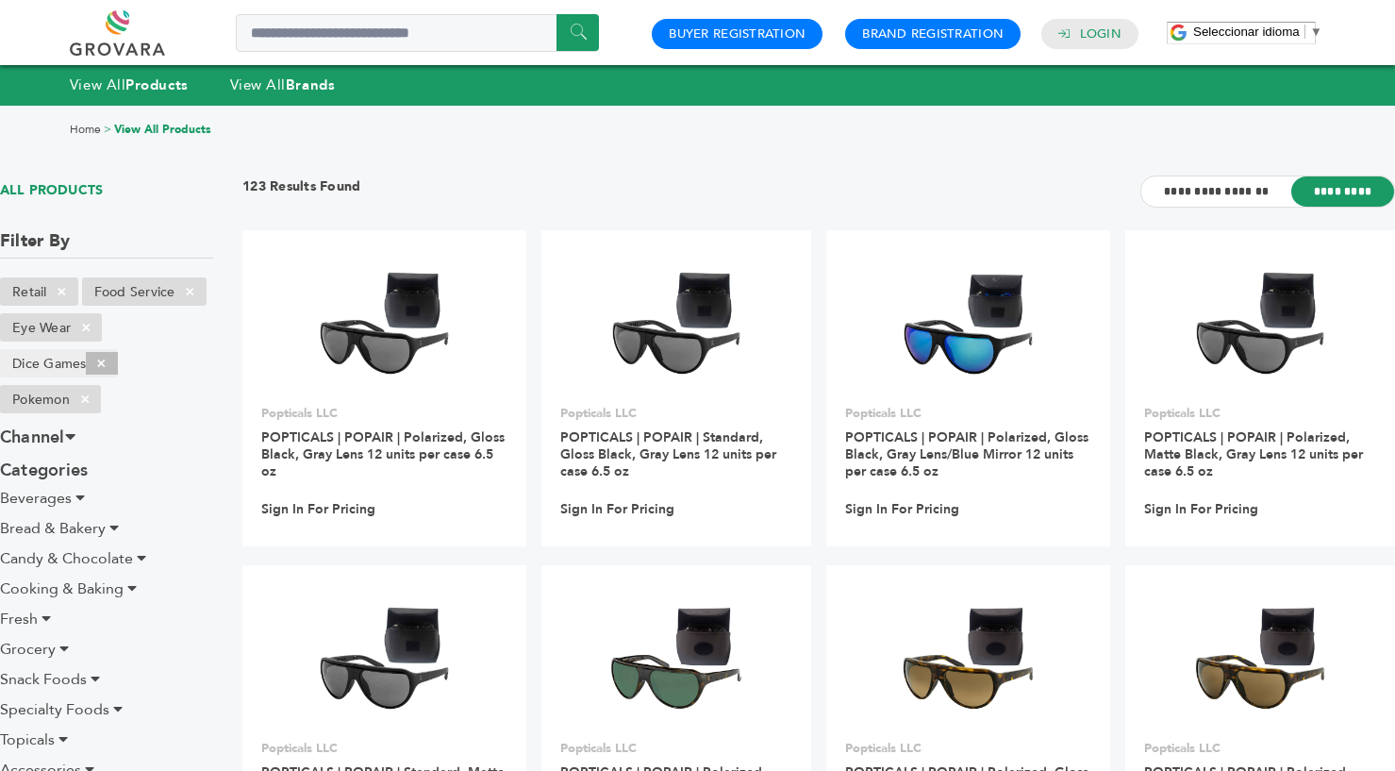
click at [105, 361] on span "×" at bounding box center [101, 363] width 31 height 23
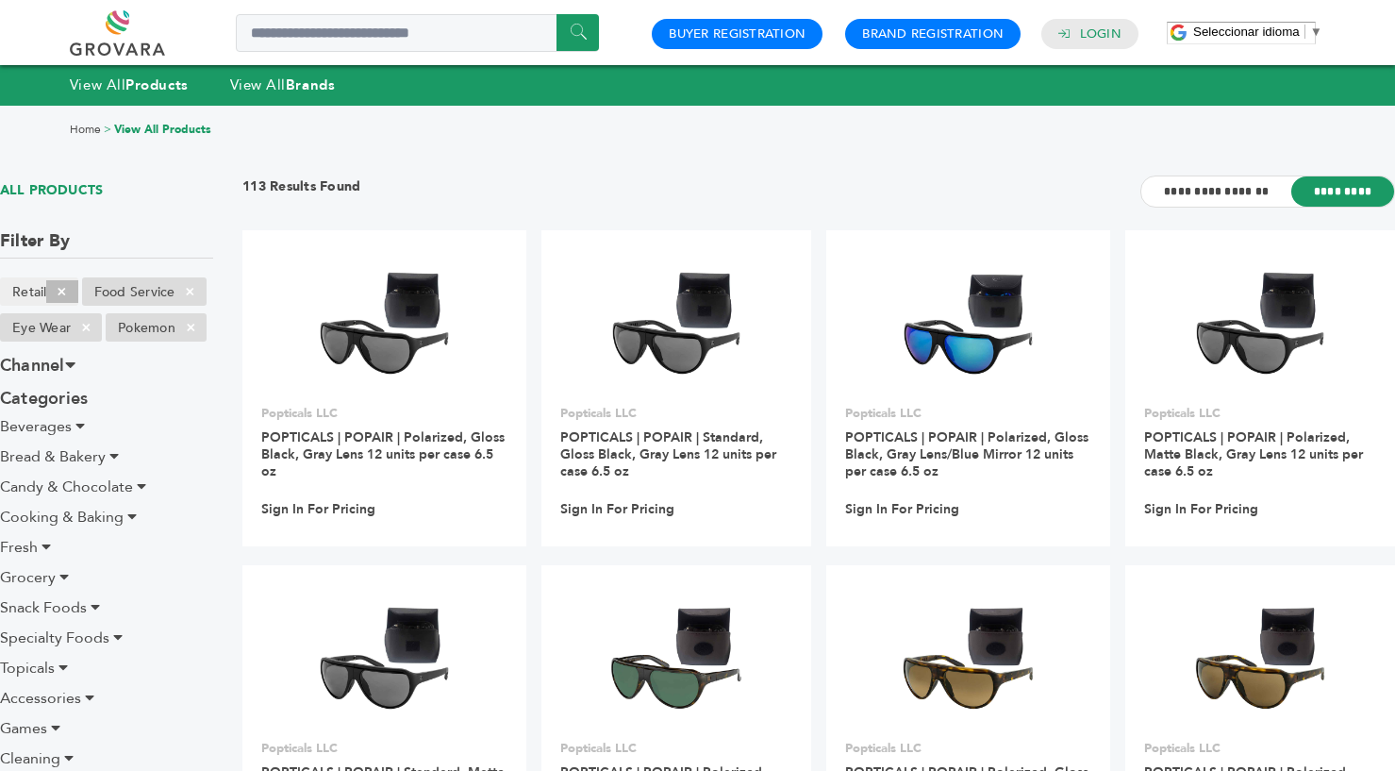
click at [61, 293] on span "×" at bounding box center [61, 291] width 31 height 23
click at [61, 291] on span "×" at bounding box center [61, 291] width 31 height 23
click at [91, 323] on span "×" at bounding box center [86, 327] width 31 height 23
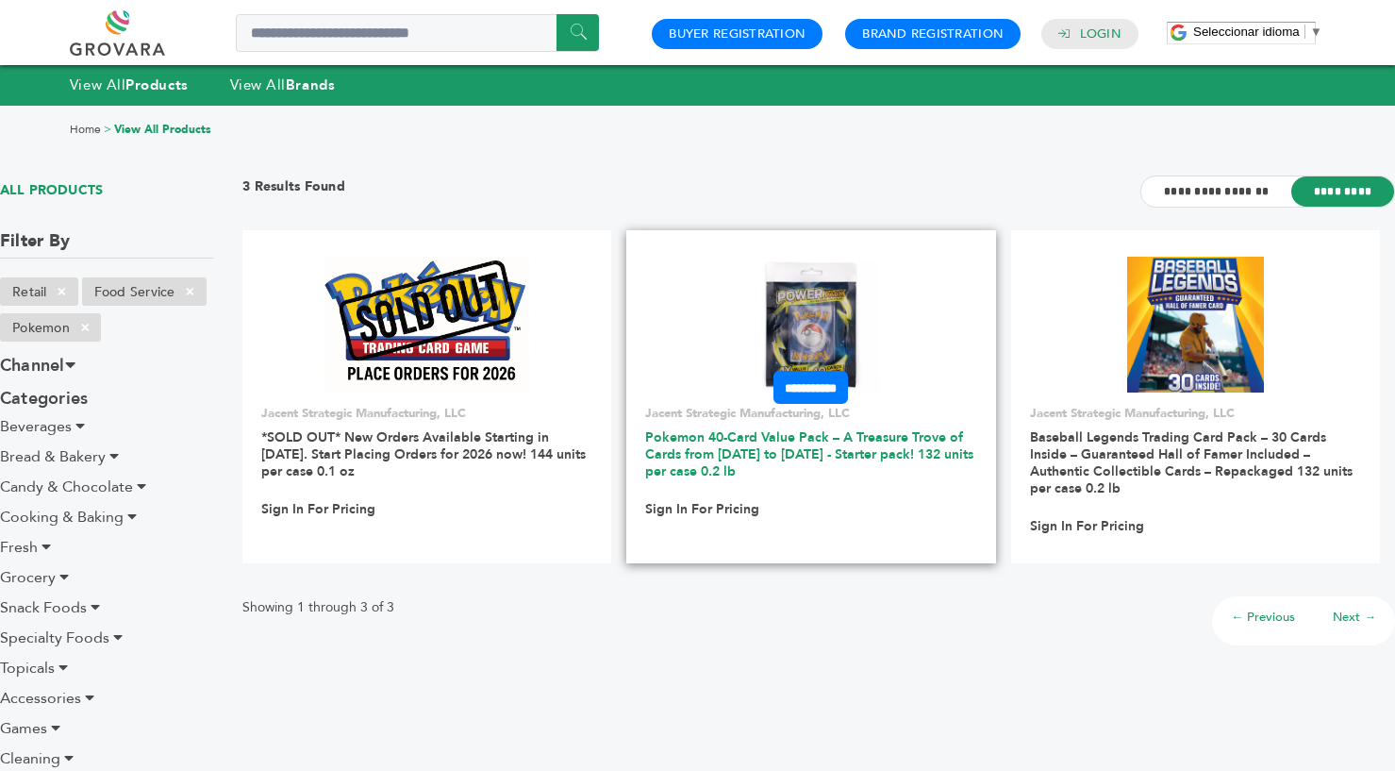
click at [713, 449] on link "Pokemon 40-Card Value Pack – A Treasure Trove of Cards from [DATE] to [DATE] - …" at bounding box center [809, 454] width 328 height 52
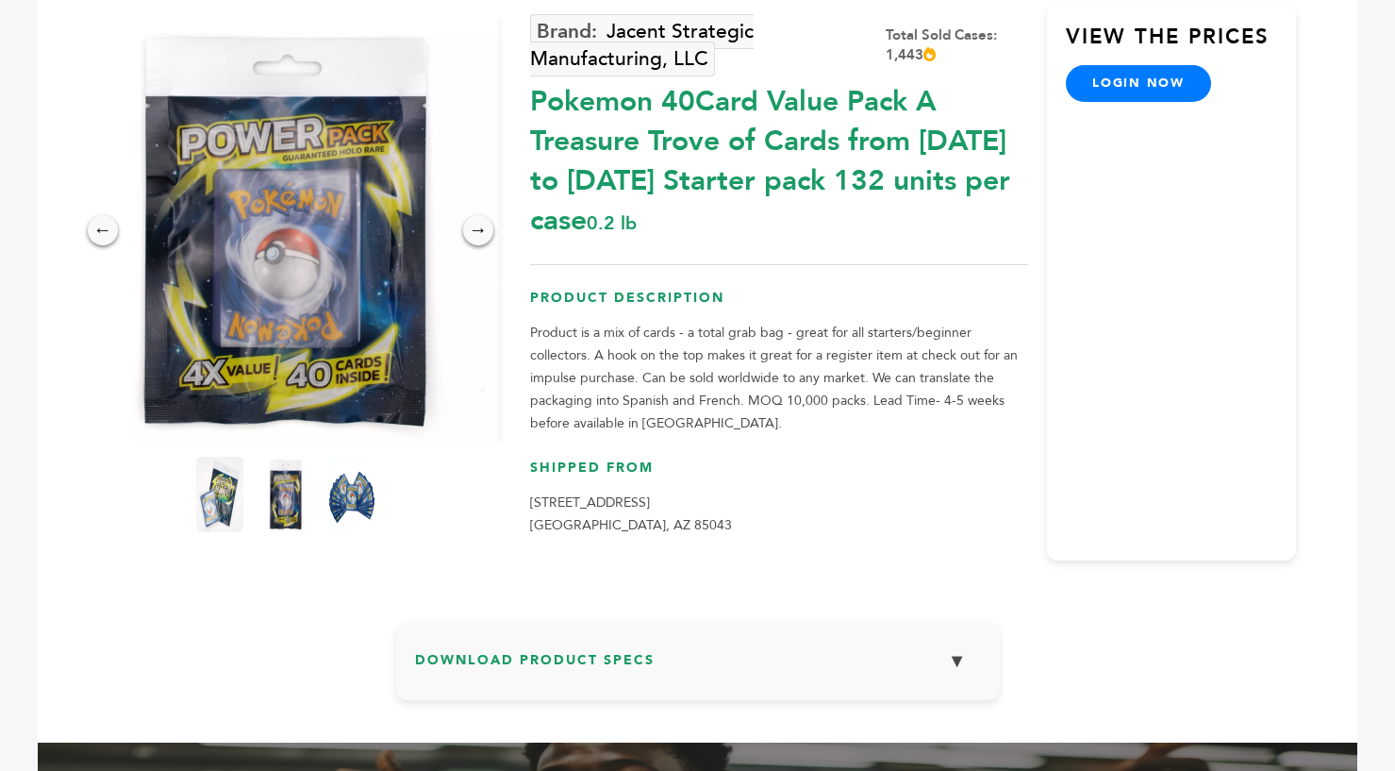
scroll to position [224, 0]
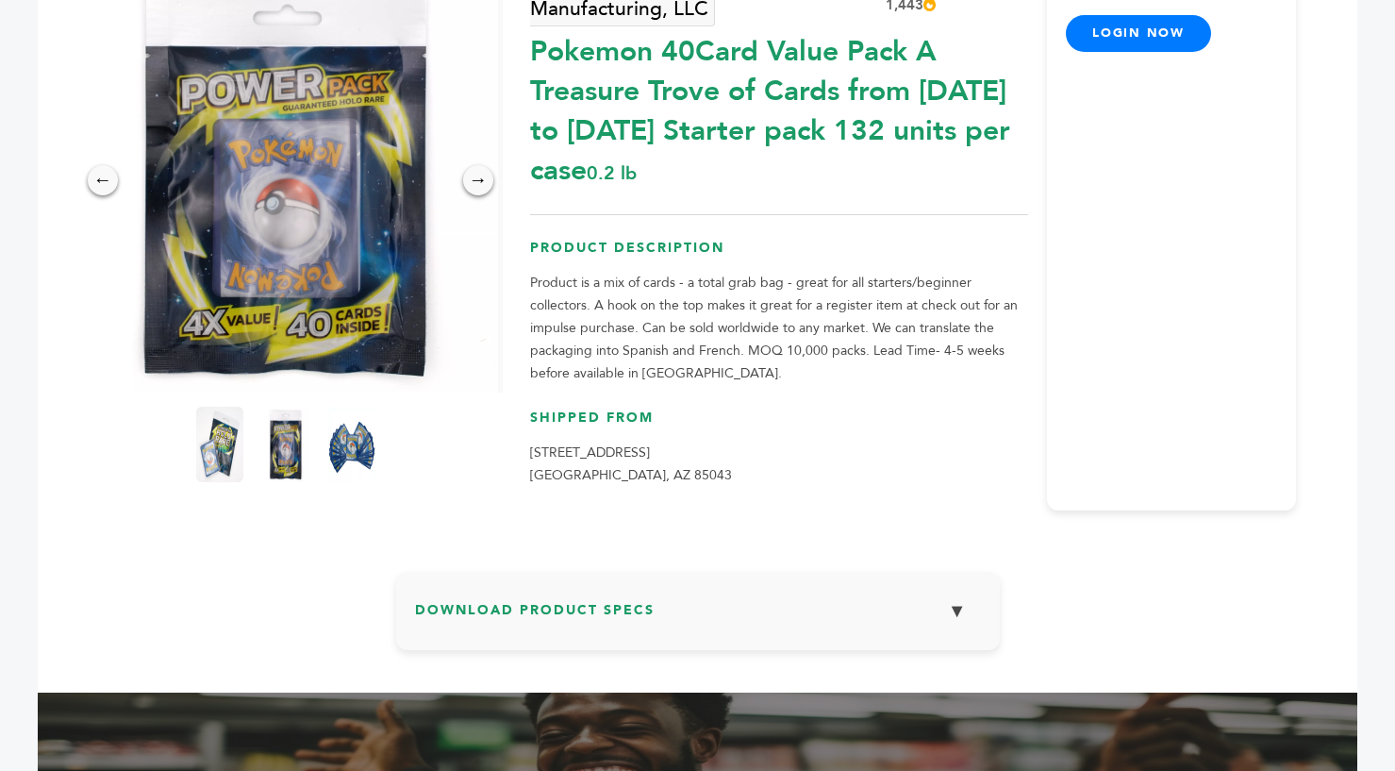
click at [586, 610] on h3 "Download Product Specs ▼" at bounding box center [698, 617] width 566 height 55
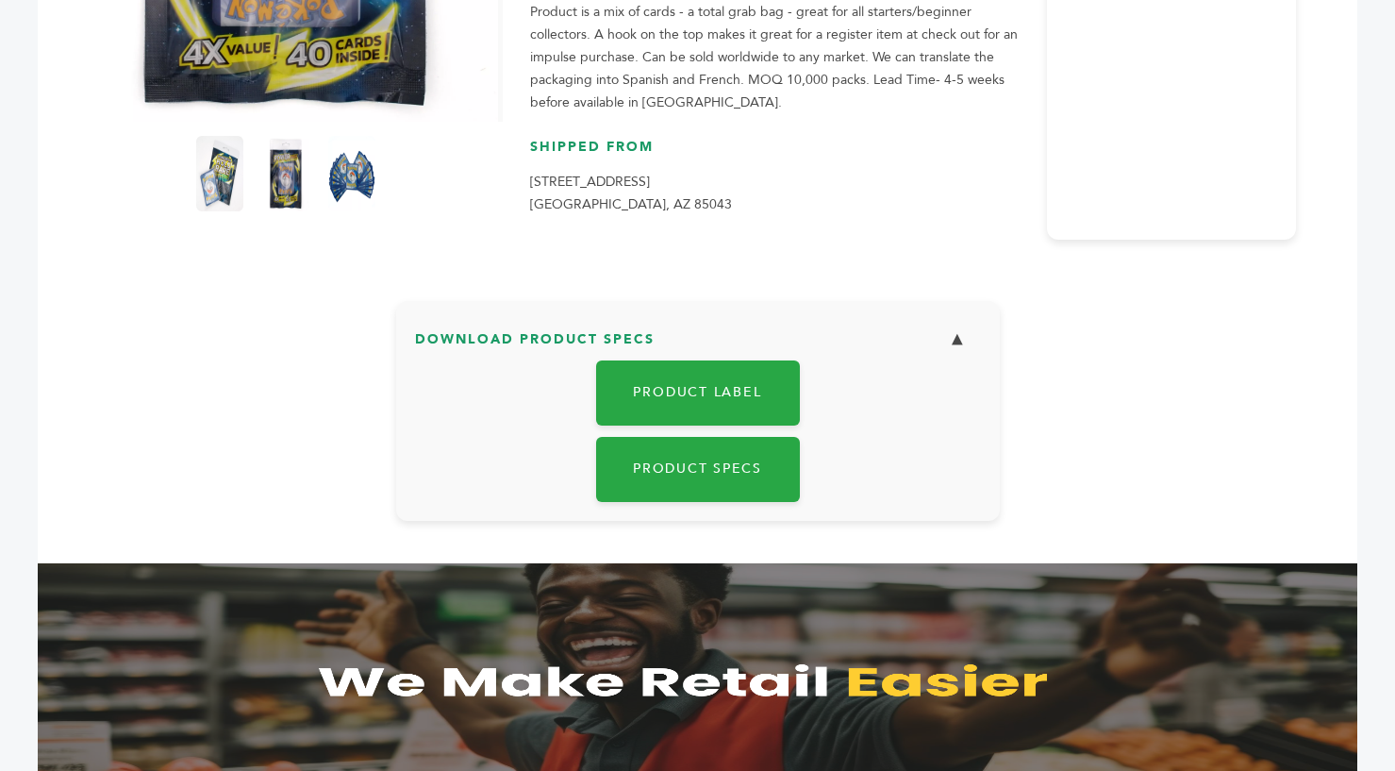
scroll to position [0, 0]
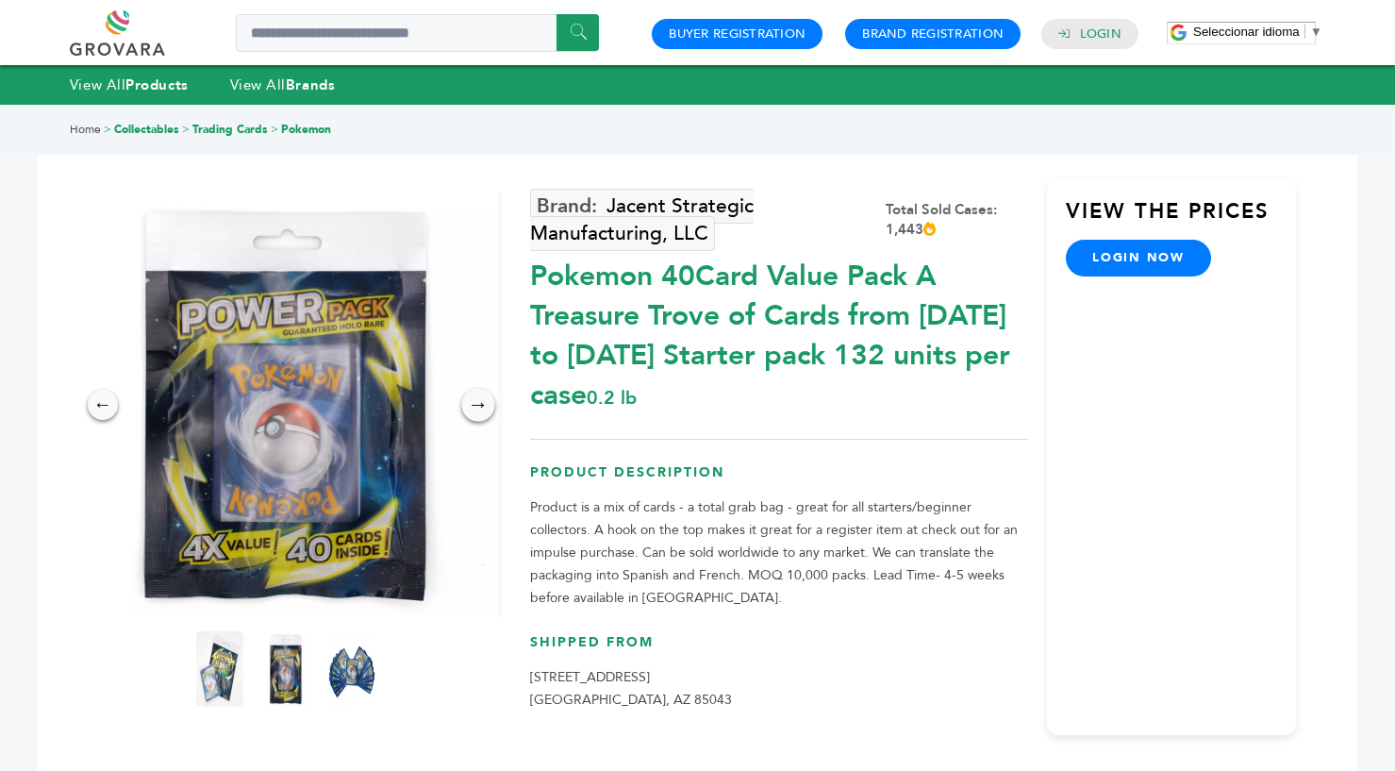
click at [477, 416] on div "→" at bounding box center [477, 404] width 33 height 33
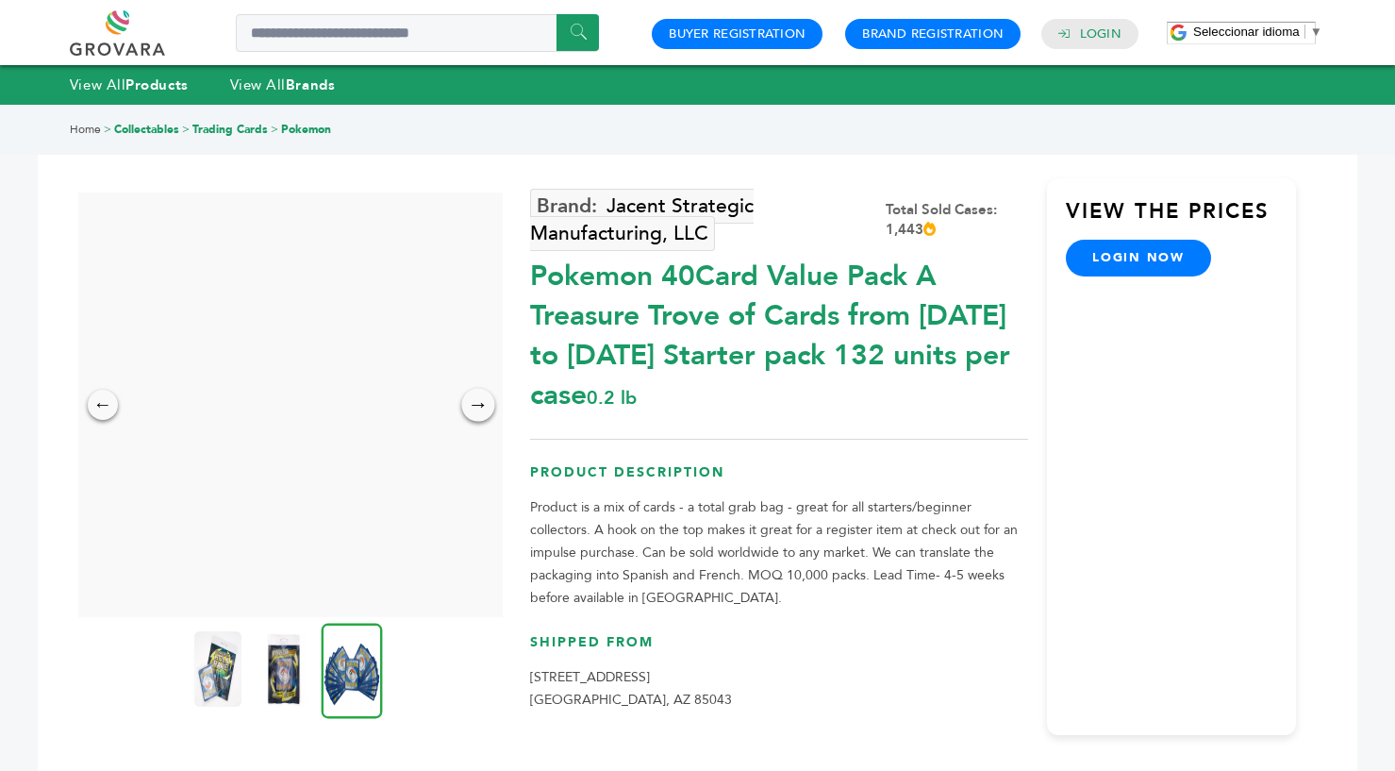
click at [477, 416] on div "→" at bounding box center [477, 404] width 33 height 33
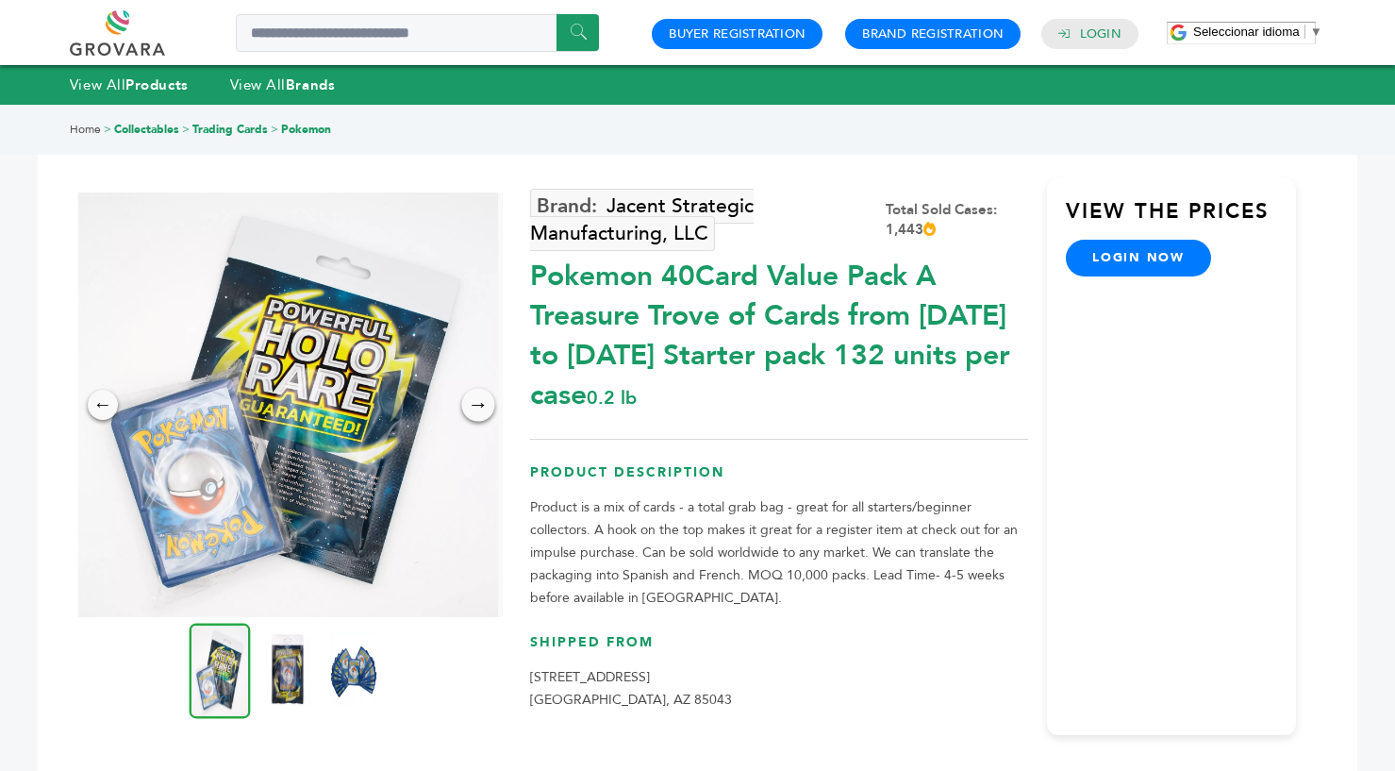
click at [477, 416] on div "→" at bounding box center [477, 404] width 33 height 33
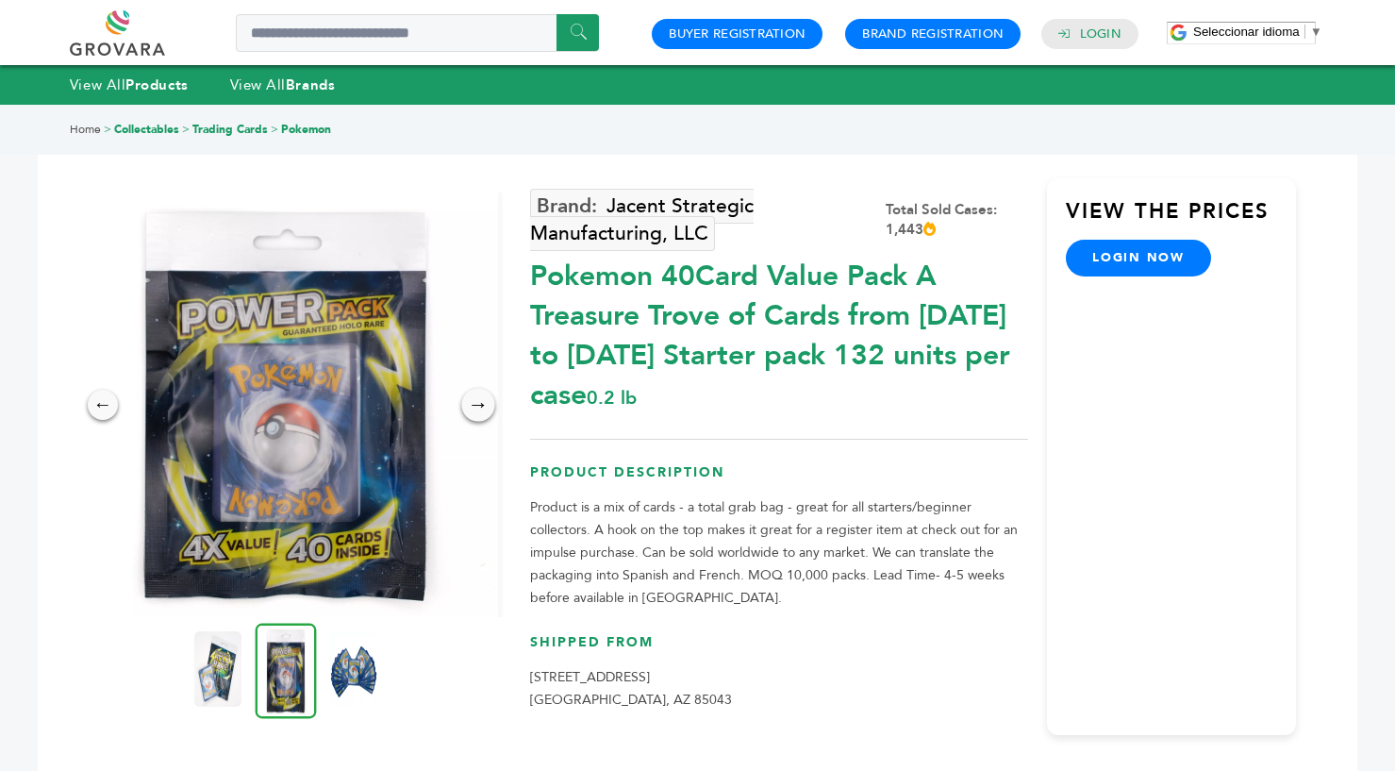
click at [477, 416] on div "→" at bounding box center [477, 404] width 33 height 33
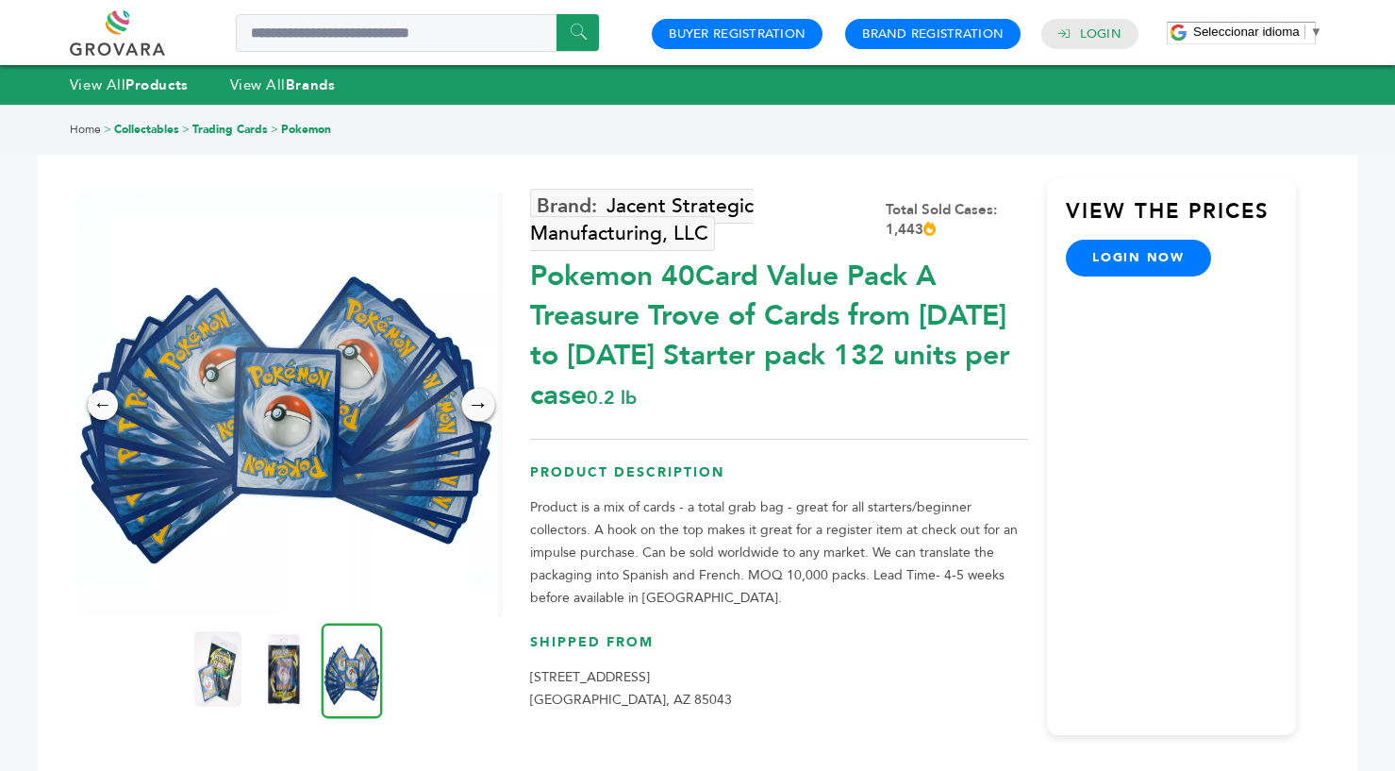
click at [477, 416] on div "→" at bounding box center [477, 404] width 33 height 33
